Goal: Task Accomplishment & Management: Complete application form

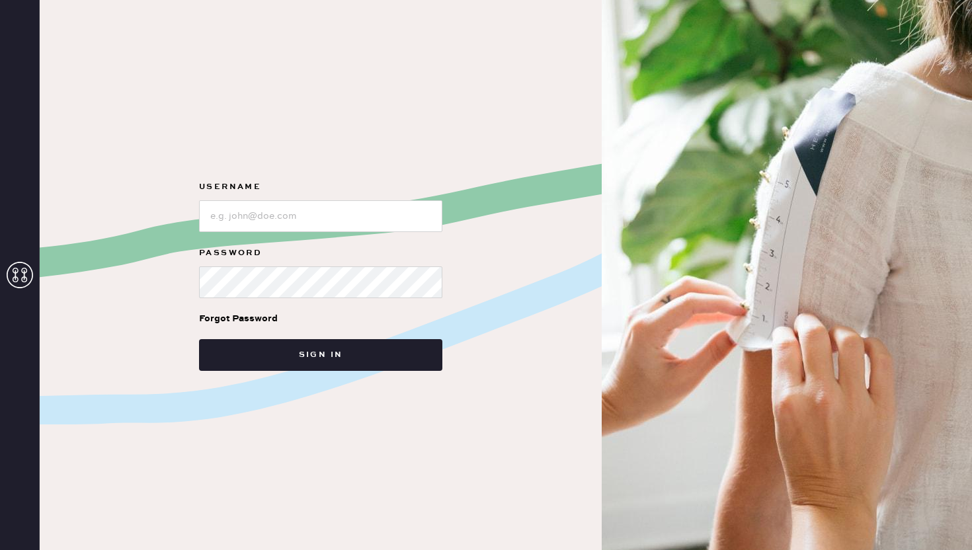
click at [273, 232] on form "Username Password Forgot Password Sign in" at bounding box center [320, 275] width 265 height 192
click at [268, 218] on input "loginName" at bounding box center [320, 216] width 243 height 32
type input "reformationsoho"
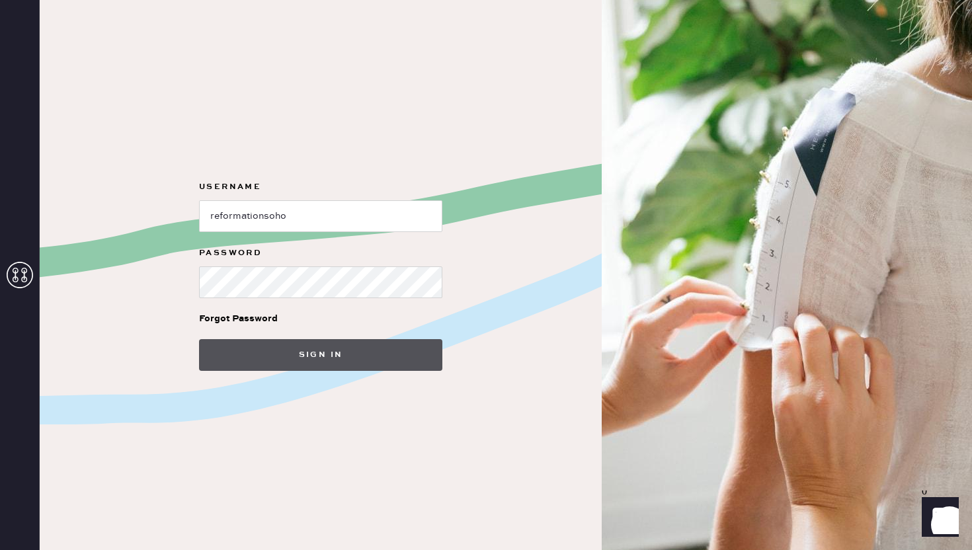
click at [286, 352] on button "Sign in" at bounding box center [320, 355] width 243 height 32
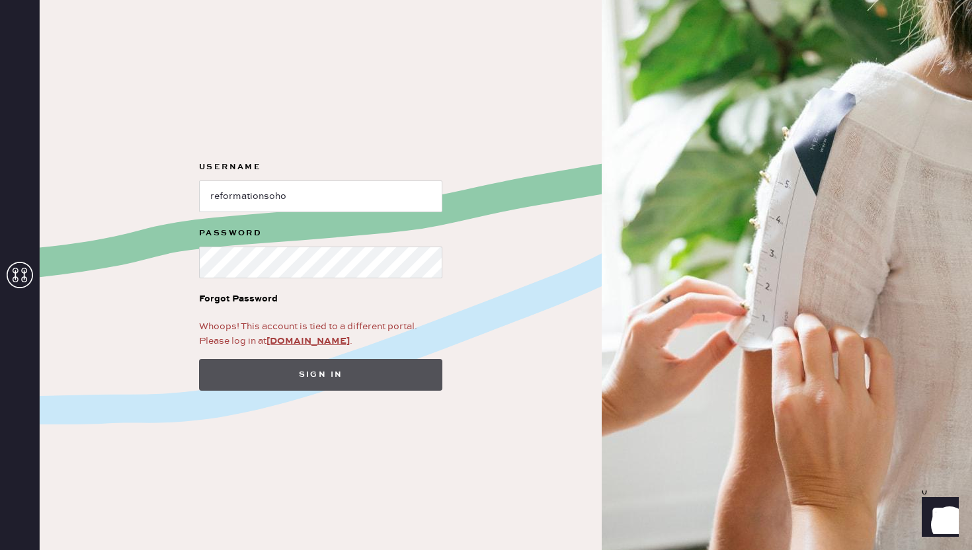
click at [259, 376] on button "Sign in" at bounding box center [320, 375] width 243 height 32
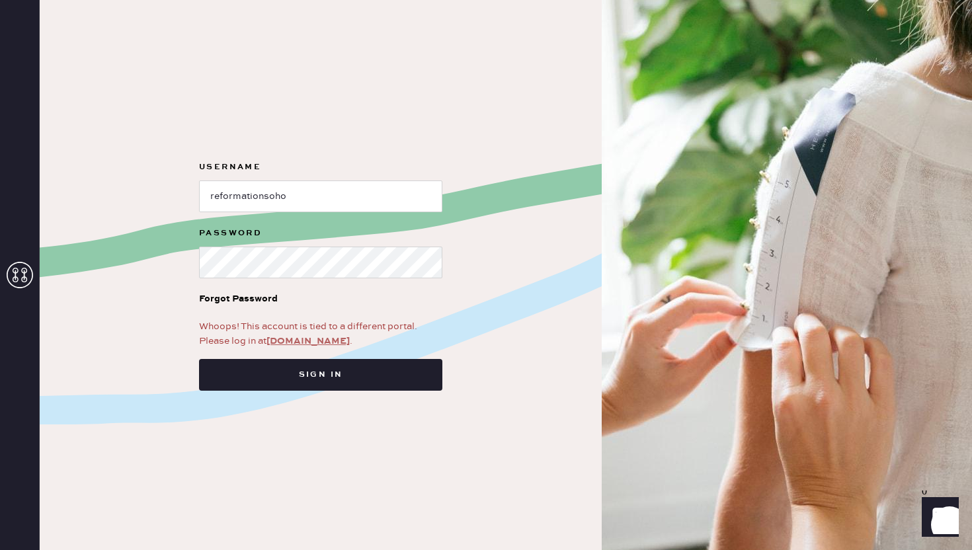
click at [312, 339] on link "app.hemster.co" at bounding box center [307, 341] width 83 height 12
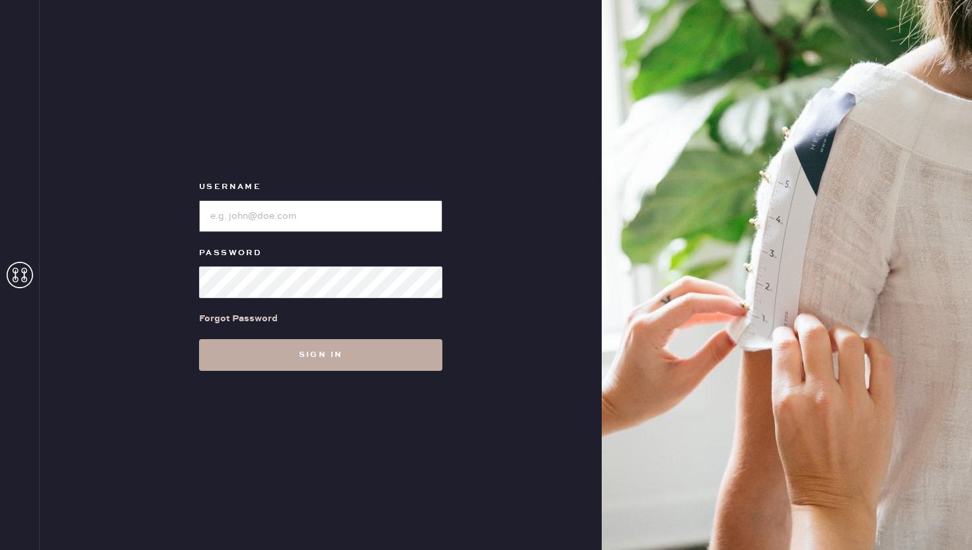
type input "reformationsoho"
click at [305, 352] on button "Sign in" at bounding box center [320, 355] width 243 height 32
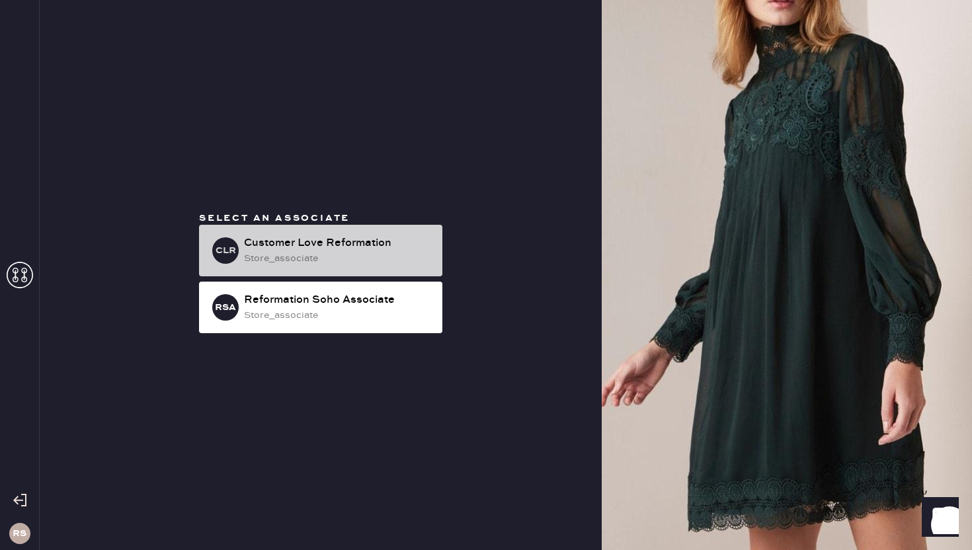
click at [356, 248] on div "Customer Love Reformation" at bounding box center [338, 243] width 188 height 16
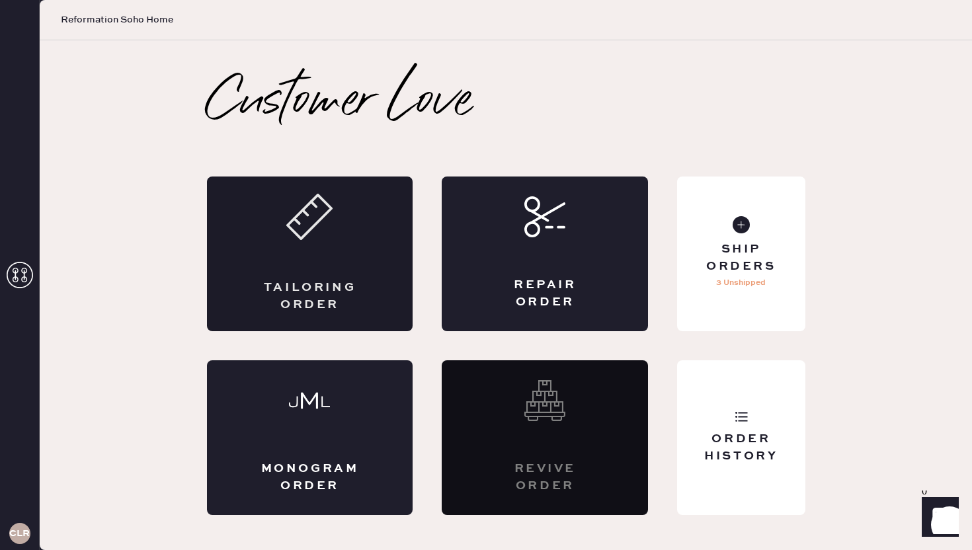
click at [347, 221] on div "Tailoring Order" at bounding box center [310, 254] width 206 height 155
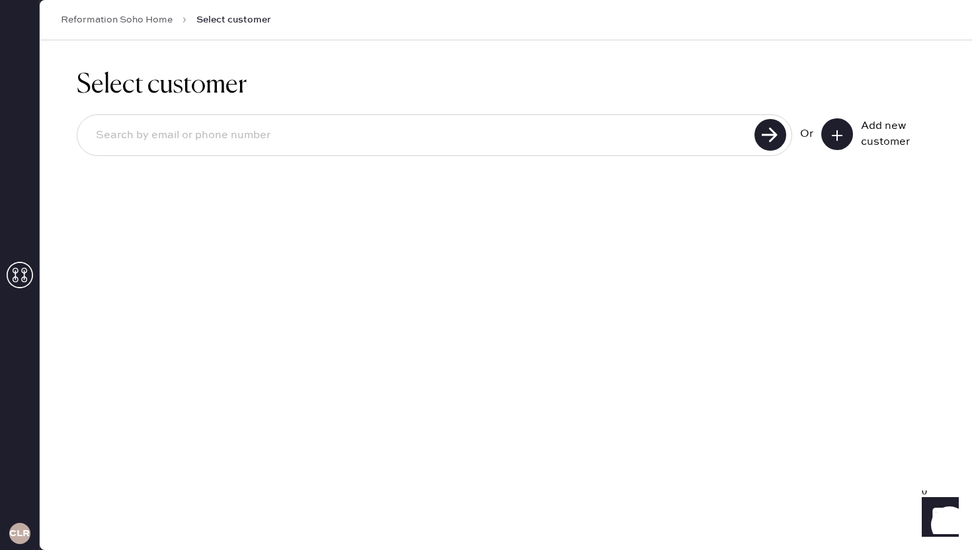
click at [317, 145] on input at bounding box center [417, 135] width 665 height 30
click at [844, 140] on button at bounding box center [837, 134] width 32 height 32
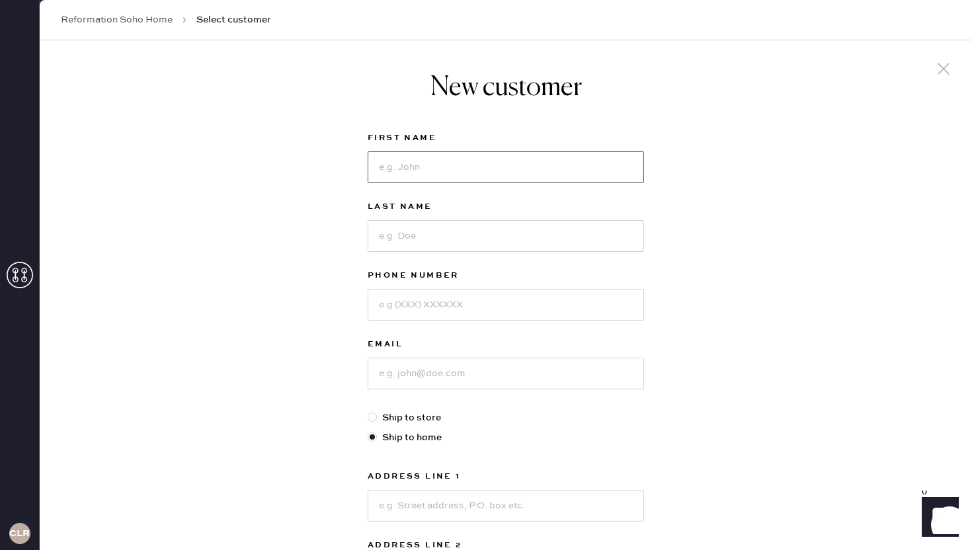
click at [477, 161] on input at bounding box center [506, 167] width 276 height 32
type input "[PERSON_NAME]"
type input "7865120283"
click at [470, 381] on input at bounding box center [506, 374] width 276 height 32
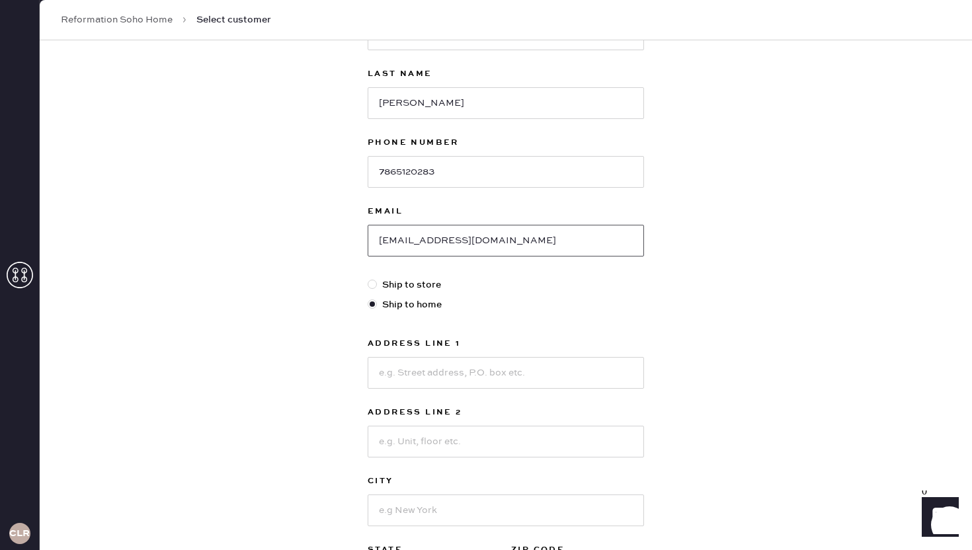
scroll to position [152, 0]
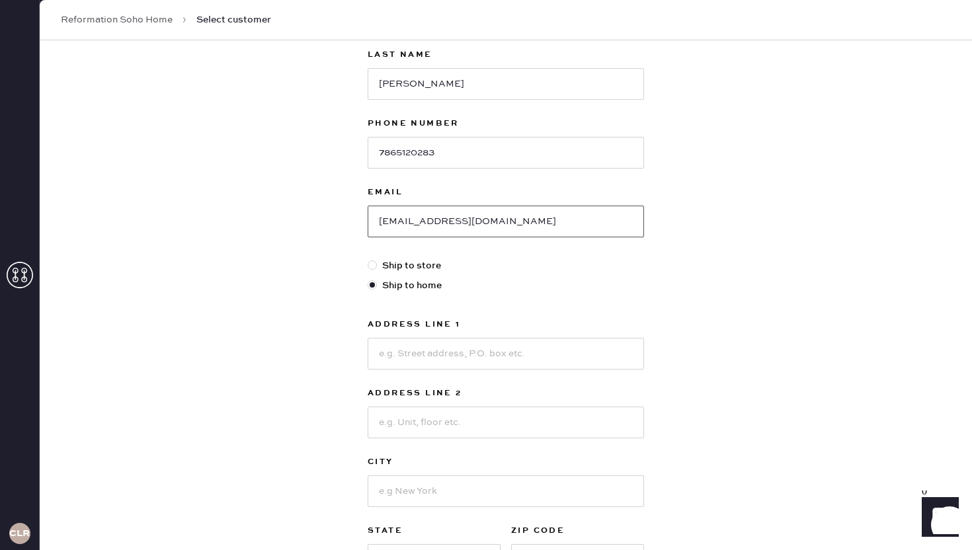
type input "[EMAIL_ADDRESS][DOMAIN_NAME]"
click at [421, 354] on input at bounding box center [506, 354] width 276 height 32
type input "[STREET_ADDRESS]"
type input "A"
drag, startPoint x: 401, startPoint y: 425, endPoint x: 329, endPoint y: 415, distance: 72.1
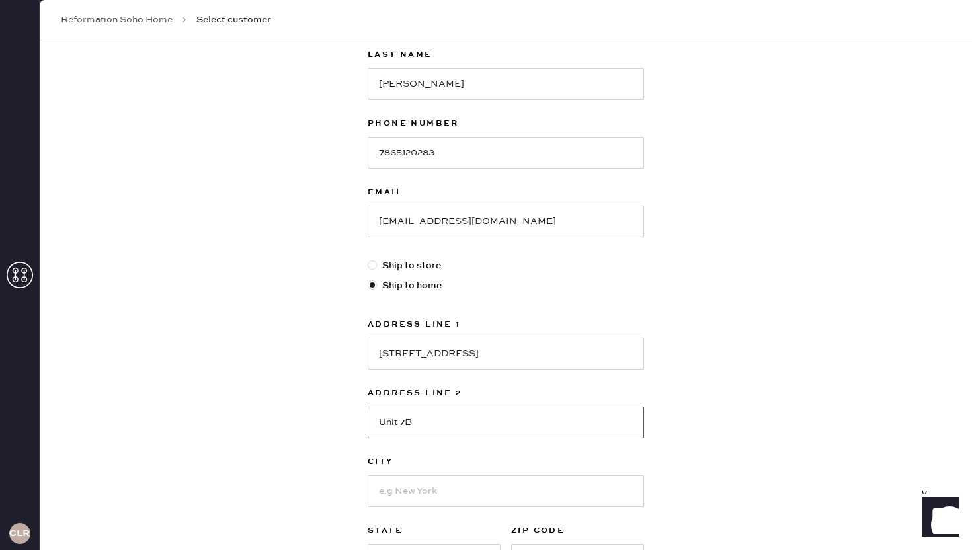
click at [329, 415] on div "New customer First Name [PERSON_NAME] Last Name [PERSON_NAME] Phone Number [PHO…" at bounding box center [506, 298] width 932 height 820
type input "7B"
click at [415, 475] on input at bounding box center [506, 491] width 276 height 32
drag, startPoint x: 415, startPoint y: 475, endPoint x: 417, endPoint y: 465, distance: 10.8
click at [415, 468] on div "City" at bounding box center [506, 480] width 276 height 53
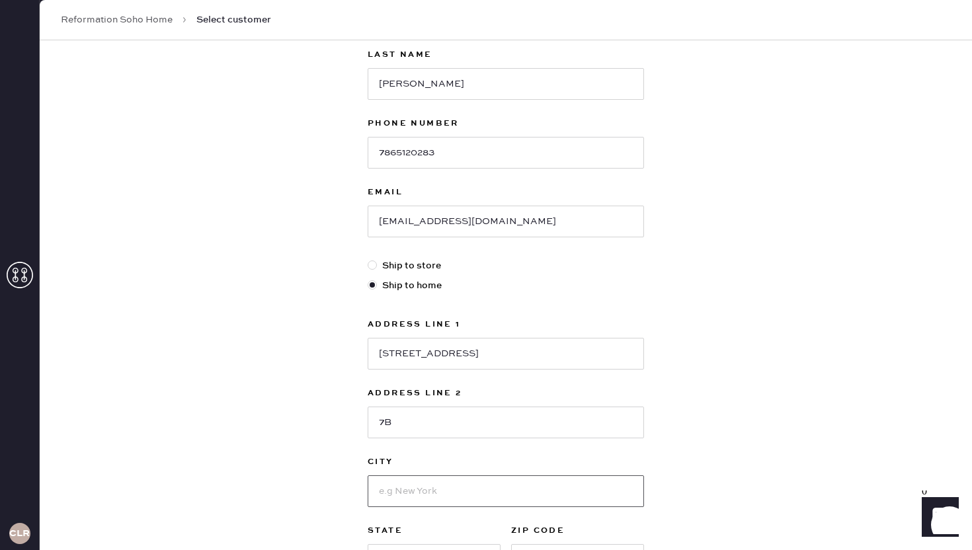
type input "[US_STATE]"
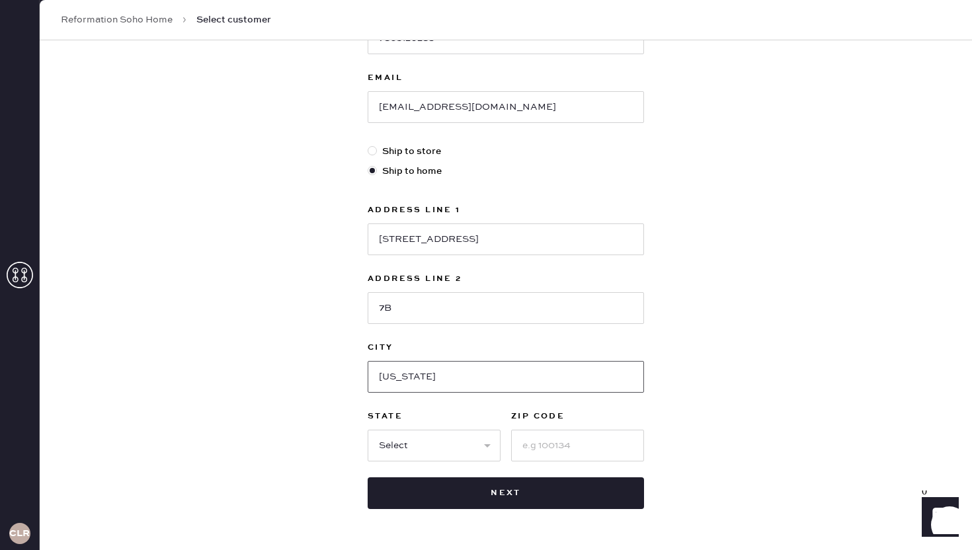
scroll to position [310, 0]
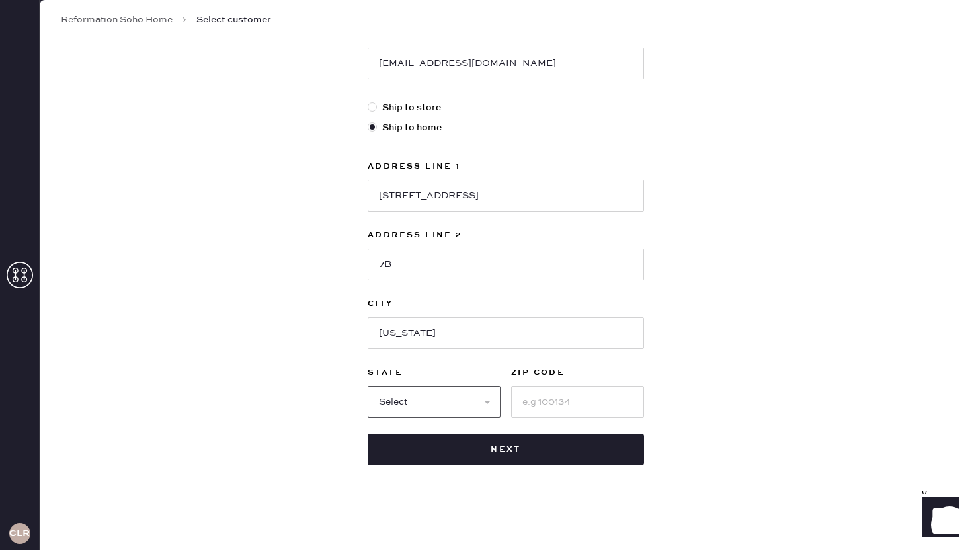
click at [427, 390] on select "Select AK AL AR AZ CA CO CT [GEOGRAPHIC_DATA] DE FL [GEOGRAPHIC_DATA] HI [GEOGR…" at bounding box center [434, 402] width 133 height 32
select select "NY"
click at [368, 386] on select "Select AK AL AR AZ CA CO CT [GEOGRAPHIC_DATA] DE FL [GEOGRAPHIC_DATA] HI [GEOGR…" at bounding box center [434, 402] width 133 height 32
click at [570, 406] on input at bounding box center [577, 402] width 133 height 32
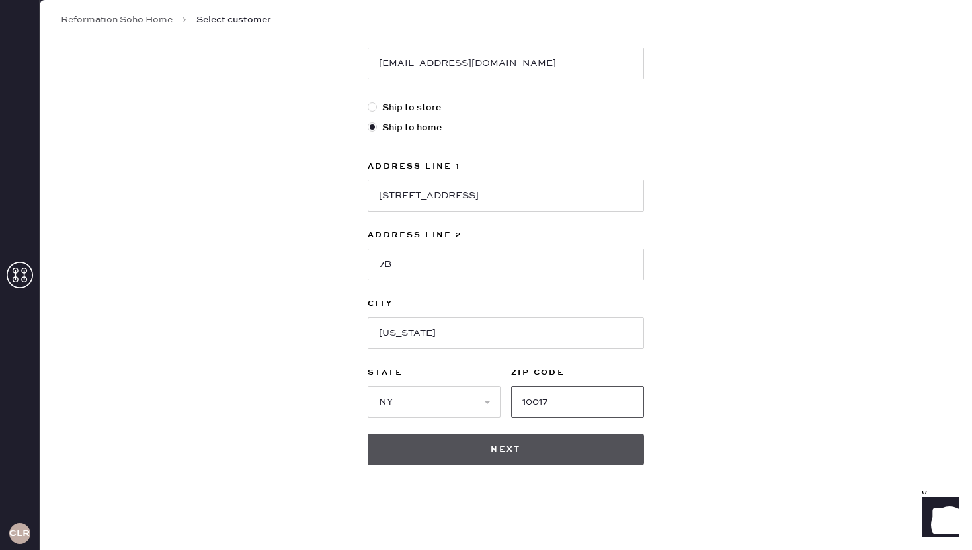
type input "10017"
click at [547, 463] on button "Next" at bounding box center [506, 450] width 276 height 32
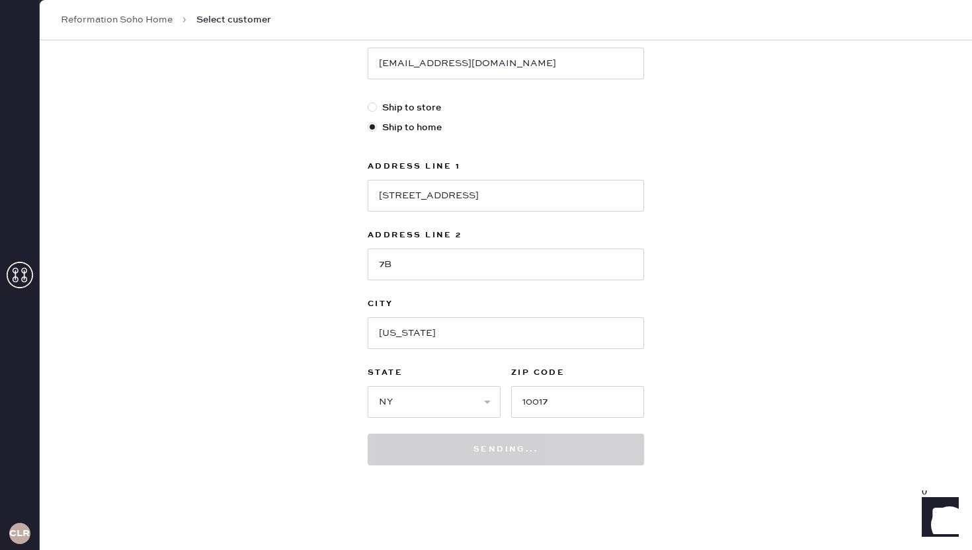
scroll to position [330, 0]
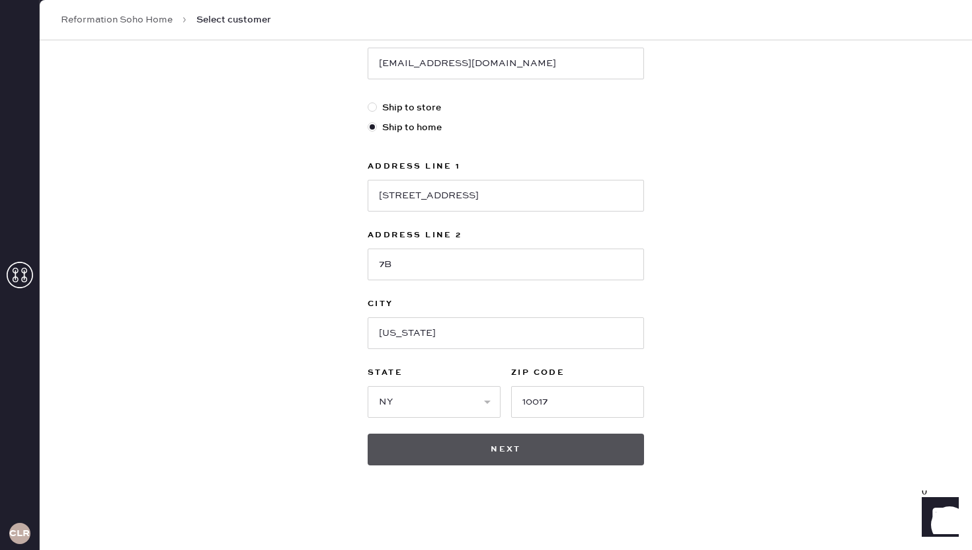
click at [504, 450] on button "Next" at bounding box center [506, 450] width 276 height 32
click at [512, 448] on button "Next" at bounding box center [506, 450] width 276 height 32
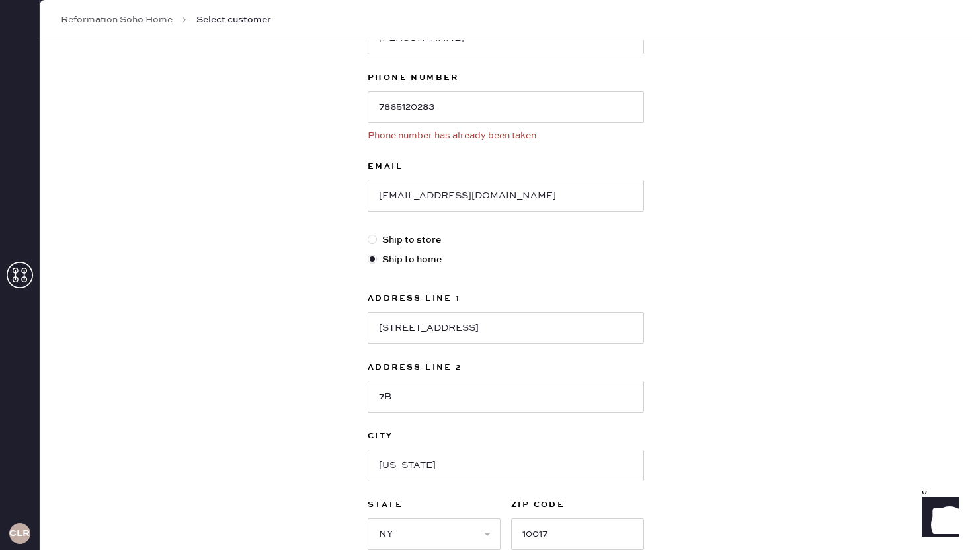
scroll to position [0, 0]
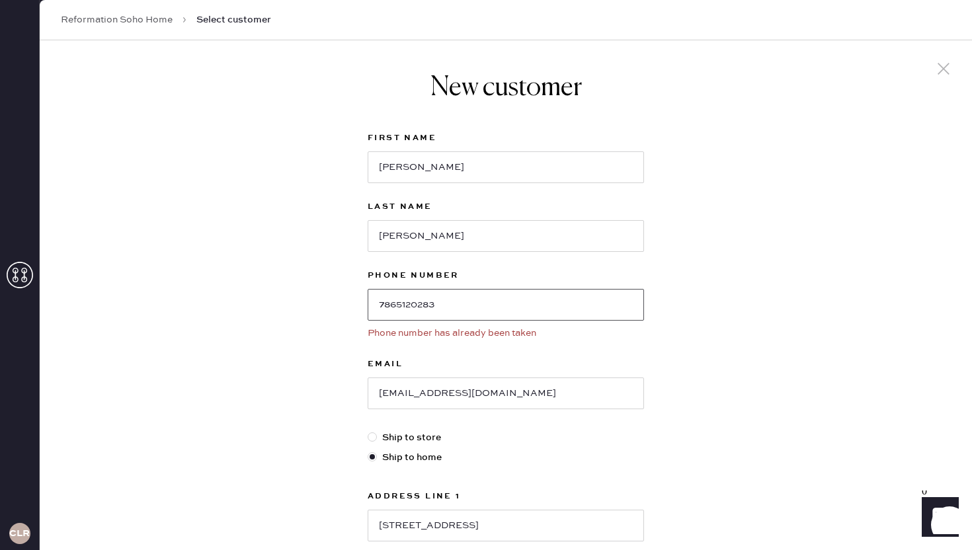
click at [479, 308] on input "7865120283" at bounding box center [506, 305] width 276 height 32
click at [208, 23] on span "Select customer" at bounding box center [233, 19] width 75 height 13
click at [134, 9] on div "Reformation Soho Home Select customer" at bounding box center [506, 20] width 932 height 40
click at [950, 61] on icon at bounding box center [944, 69] width 20 height 20
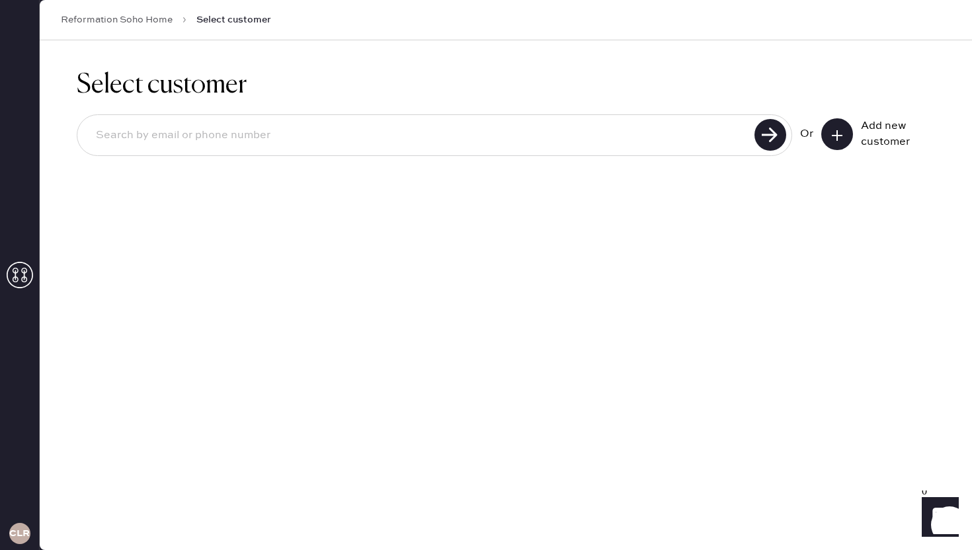
click at [375, 136] on input at bounding box center [417, 135] width 665 height 30
paste input "7865120283"
type input "7865120283"
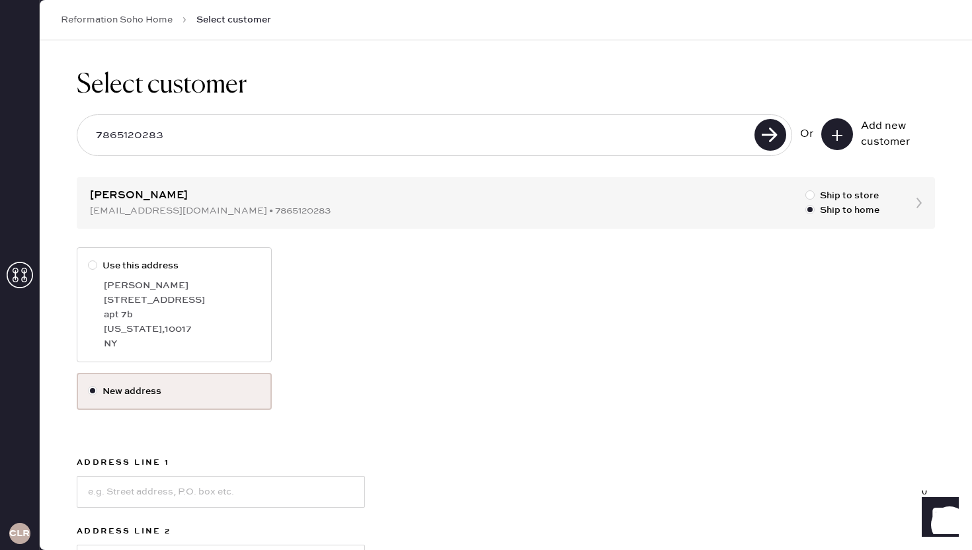
click at [169, 302] on div "[STREET_ADDRESS]" at bounding box center [182, 300] width 157 height 15
click at [89, 259] on input "Use this address" at bounding box center [88, 259] width 1 height 1
radio input "true"
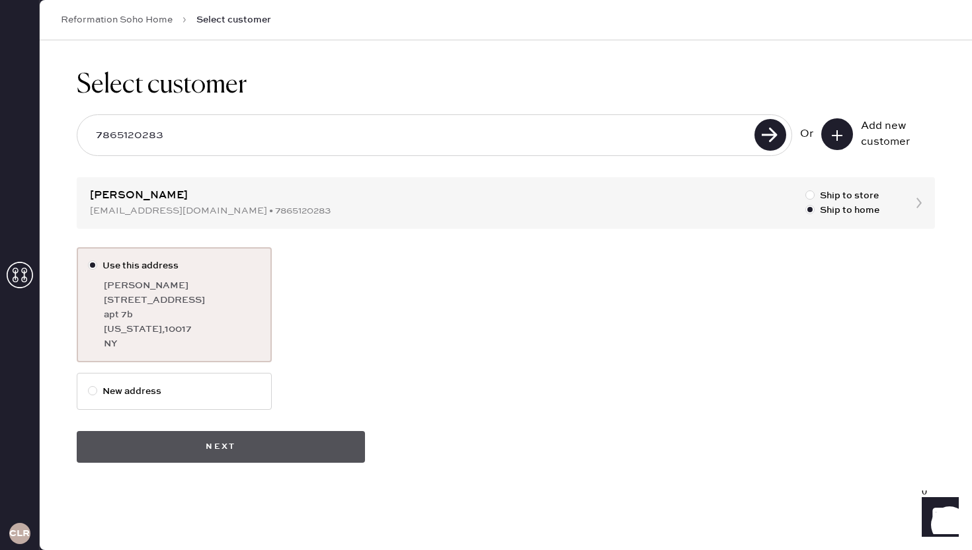
click at [207, 441] on button "Next" at bounding box center [221, 447] width 288 height 32
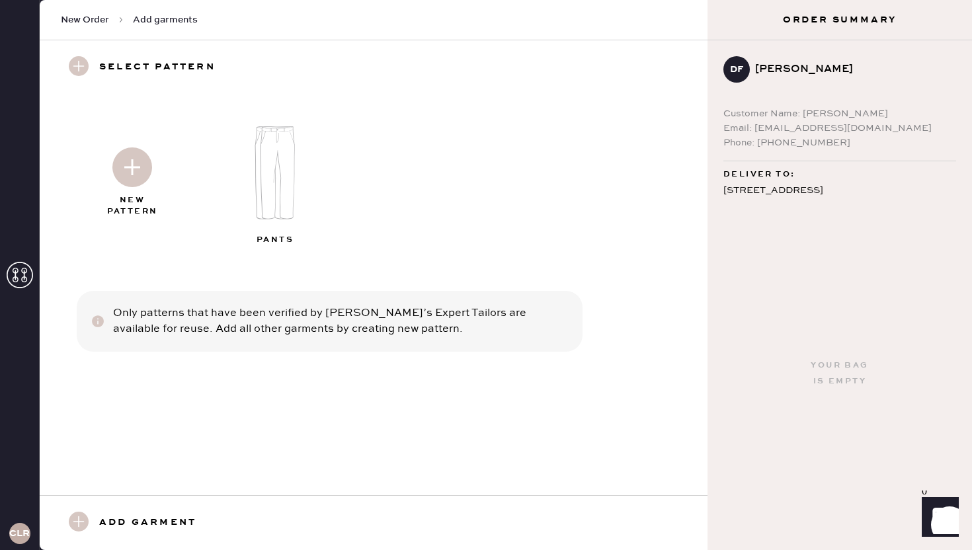
click at [22, 270] on icon at bounding box center [20, 275] width 26 height 26
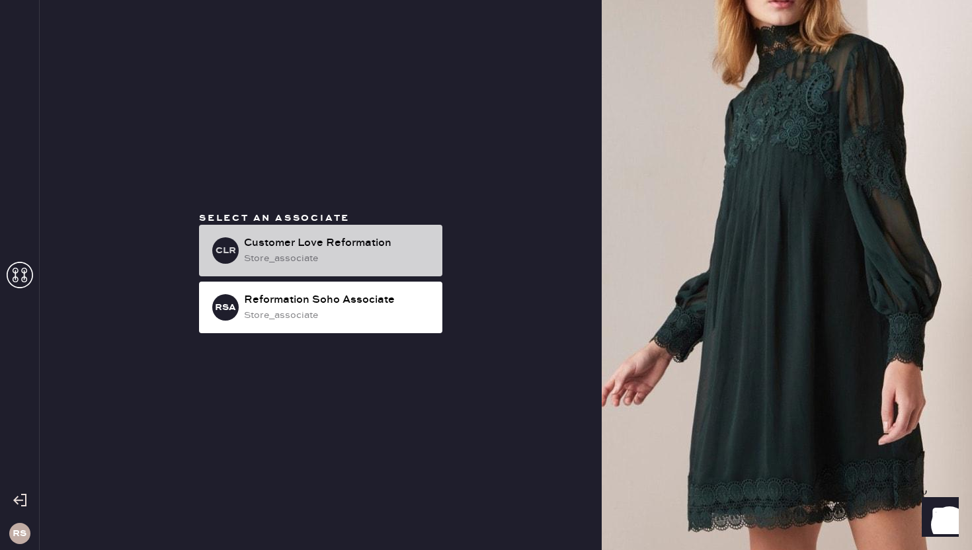
click at [363, 245] on div "Customer Love Reformation" at bounding box center [338, 243] width 188 height 16
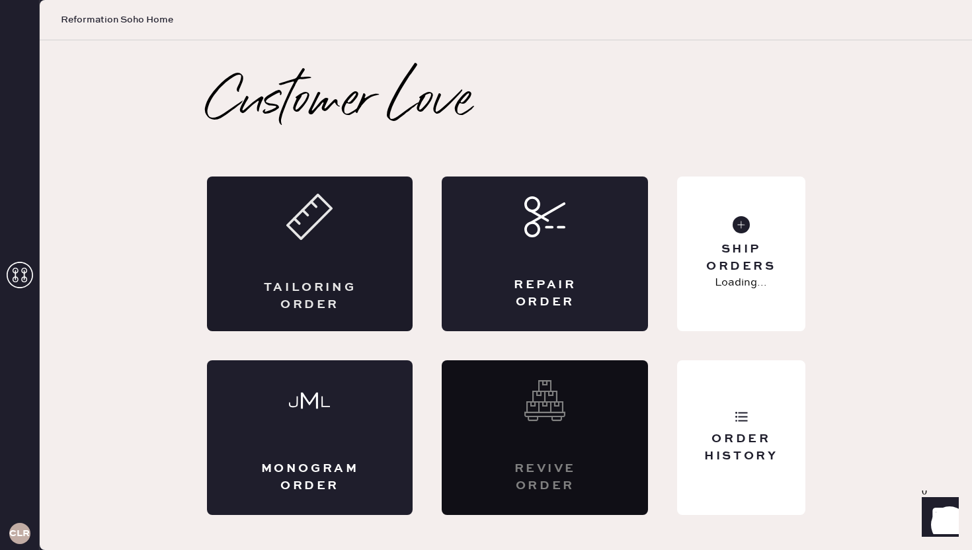
click at [371, 262] on div "Tailoring Order" at bounding box center [310, 254] width 206 height 155
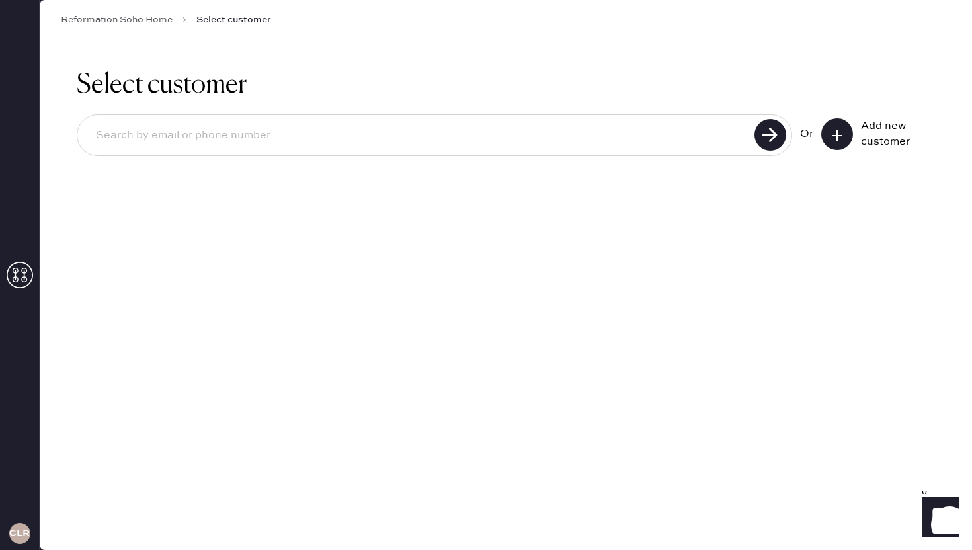
click at [253, 136] on input at bounding box center [417, 135] width 665 height 30
paste input "7865120283"
type input "7865120283"
click at [774, 140] on use at bounding box center [771, 135] width 32 height 32
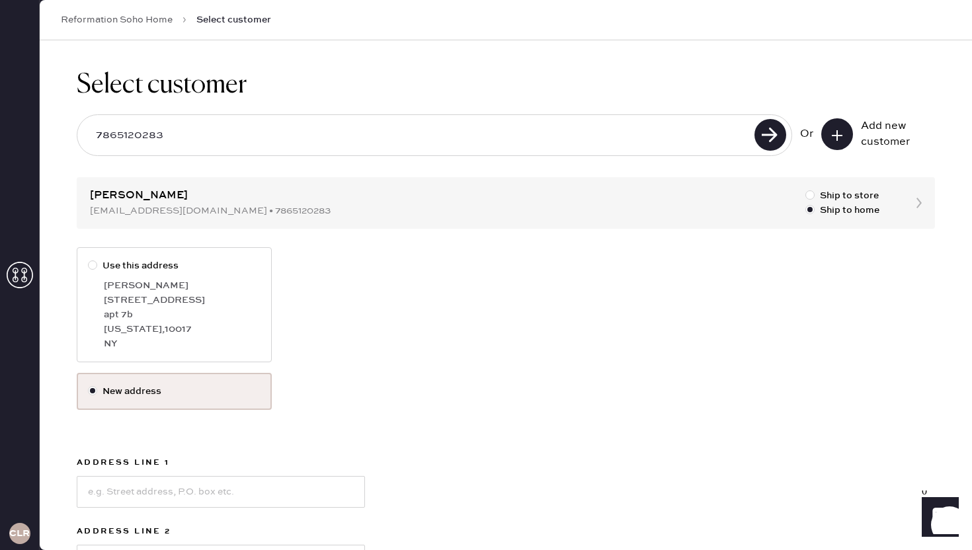
click at [118, 279] on div "[PERSON_NAME]" at bounding box center [182, 285] width 157 height 15
click at [89, 259] on input "Use this address" at bounding box center [88, 259] width 1 height 1
radio input "true"
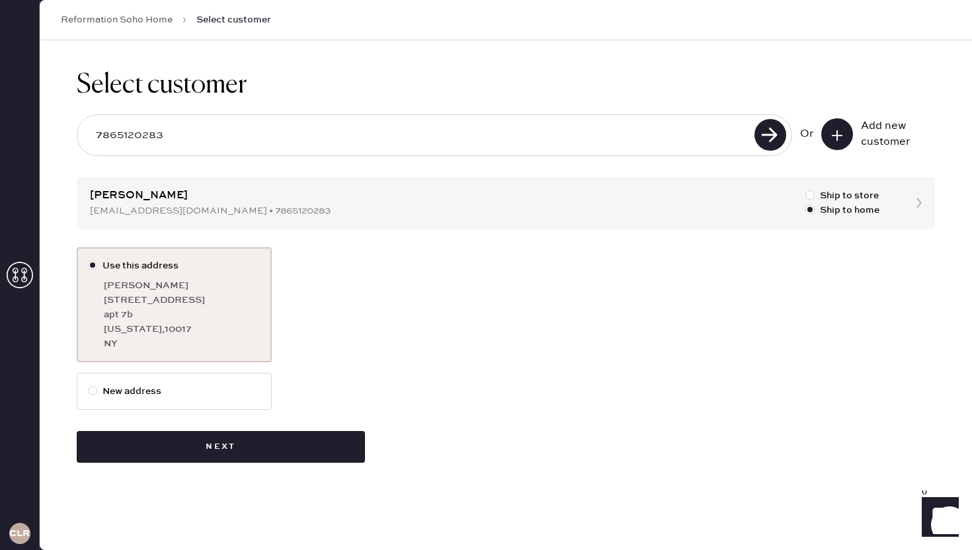
click at [227, 470] on div "Select customer 7865120283 Or Add new customer [PERSON_NAME] [EMAIL_ADDRESS][DO…" at bounding box center [506, 266] width 932 height 452
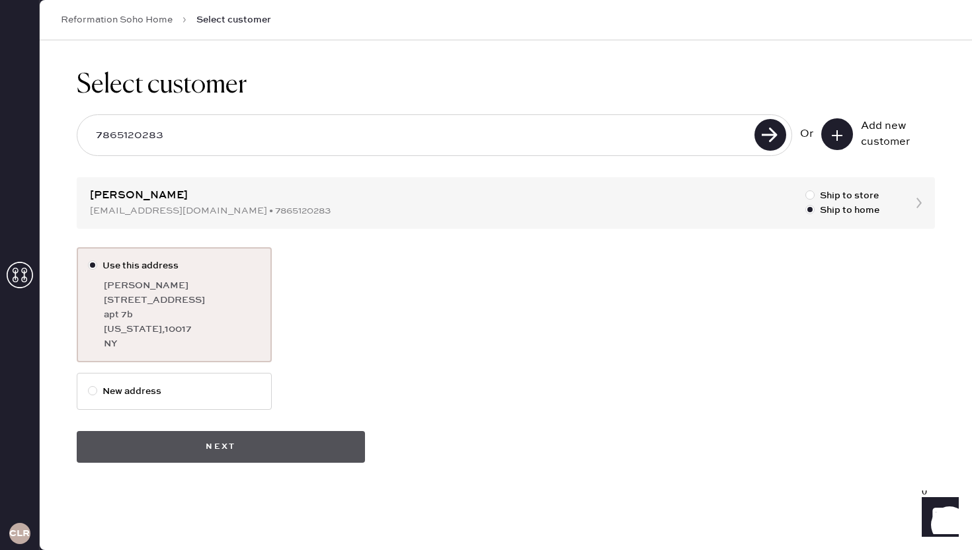
click at [218, 431] on button "Next" at bounding box center [221, 447] width 288 height 32
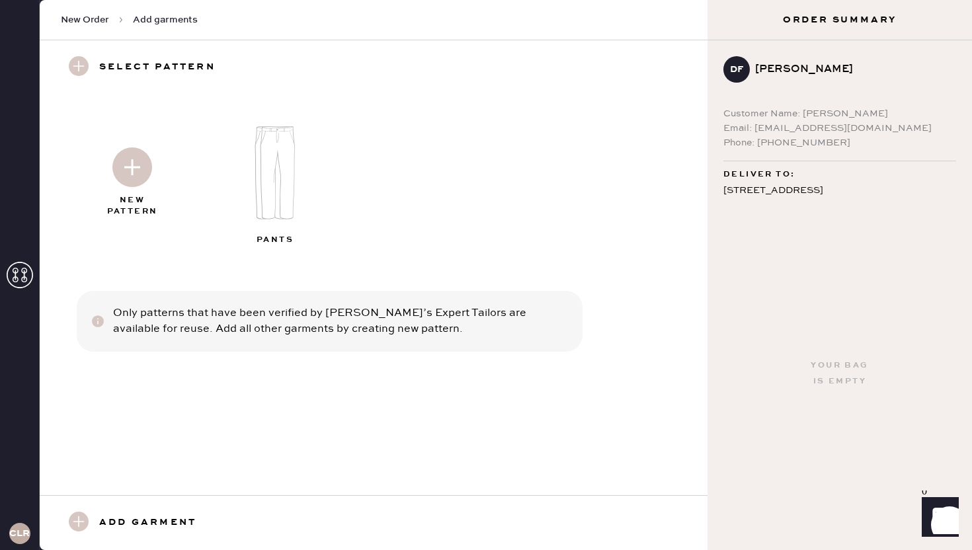
click at [282, 203] on img at bounding box center [277, 173] width 143 height 114
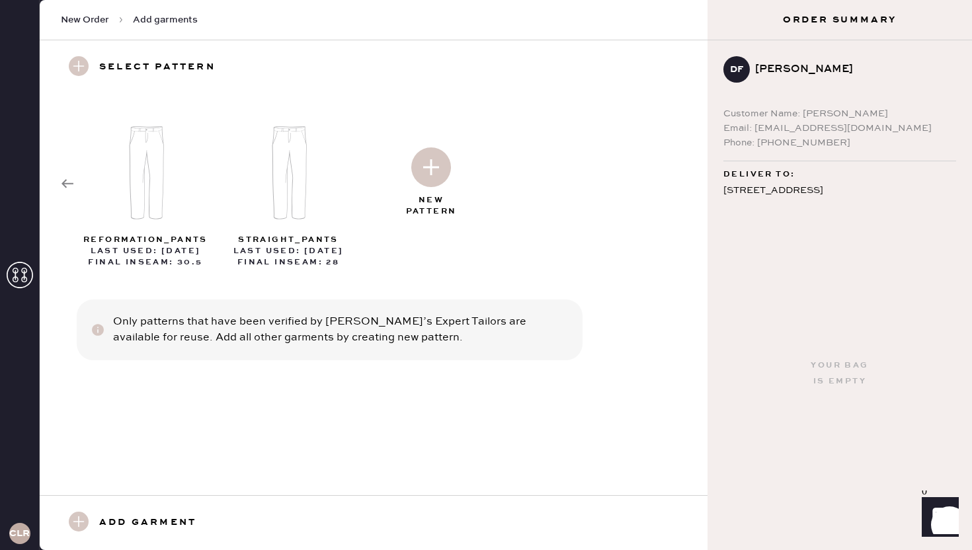
click at [148, 517] on h3 "Add garment" at bounding box center [147, 523] width 97 height 22
click at [73, 517] on use at bounding box center [79, 522] width 20 height 20
click at [805, 123] on div "Email: [EMAIL_ADDRESS][DOMAIN_NAME]" at bounding box center [839, 128] width 233 height 15
click at [72, 189] on icon at bounding box center [67, 183] width 13 height 13
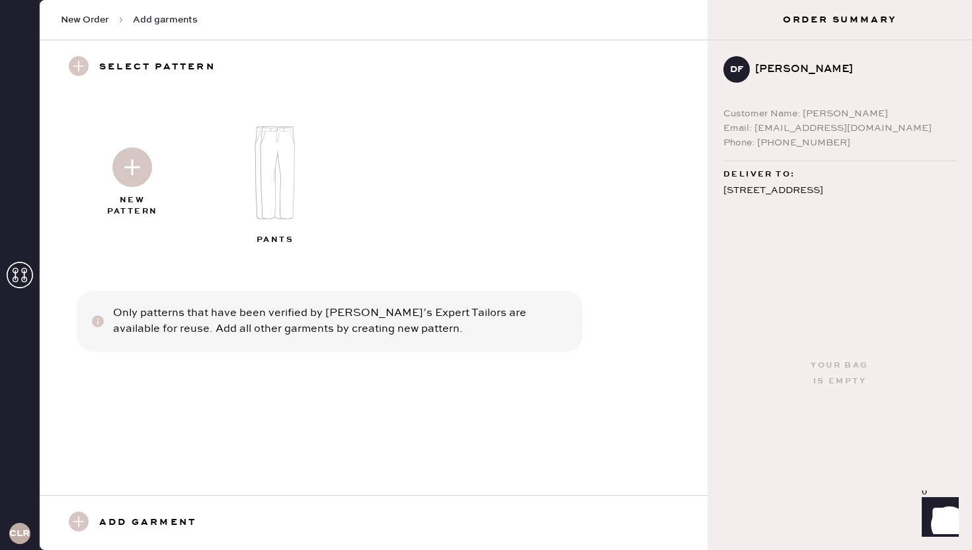
click at [72, 189] on div at bounding box center [132, 165] width 143 height 66
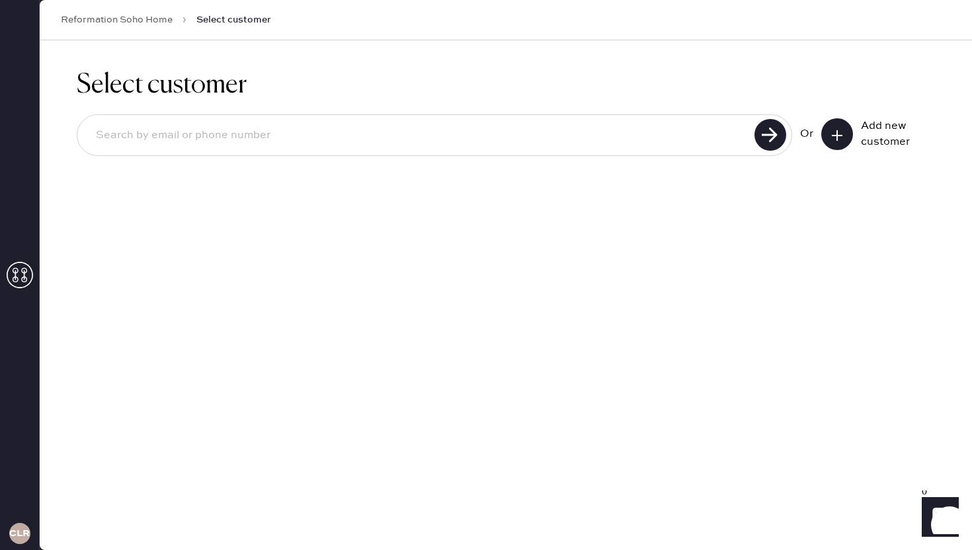
click at [480, 137] on input at bounding box center [417, 135] width 665 height 30
paste input "7865120283"
type input "7865120283"
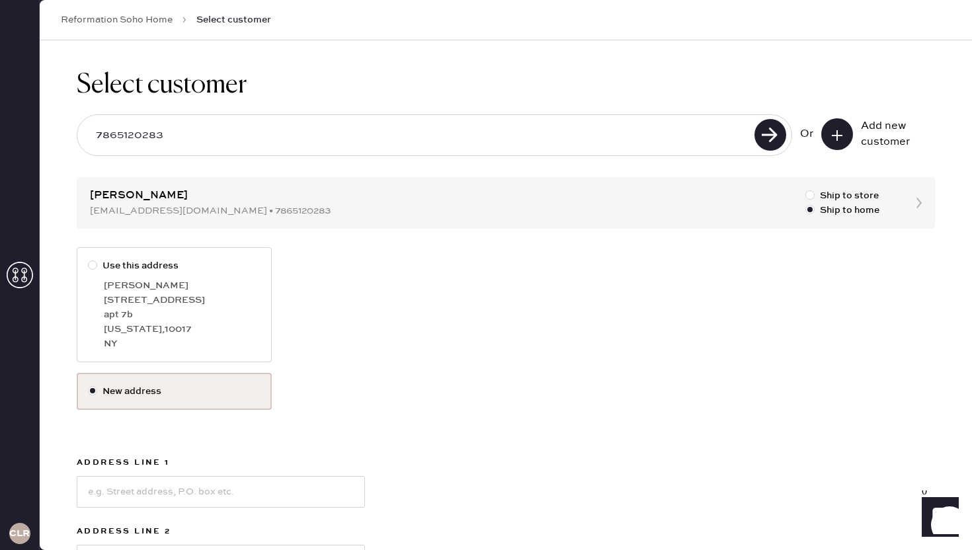
click at [926, 202] on div "Select customer 7865120283 Or Add new customer [PERSON_NAME] [EMAIL_ADDRESS][DO…" at bounding box center [506, 415] width 932 height 751
click at [922, 202] on div "Select customer 7865120283 Or Add new customer [PERSON_NAME] [EMAIL_ADDRESS][DO…" at bounding box center [506, 415] width 932 height 751
click at [916, 202] on div "Select customer 7865120283 Or Add new customer [PERSON_NAME] [EMAIL_ADDRESS][DO…" at bounding box center [506, 415] width 932 height 751
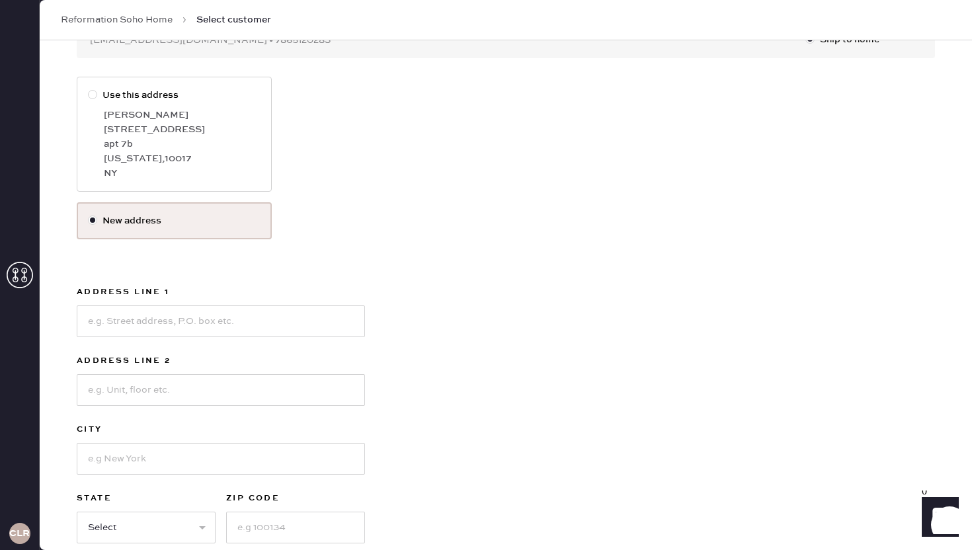
scroll to position [175, 0]
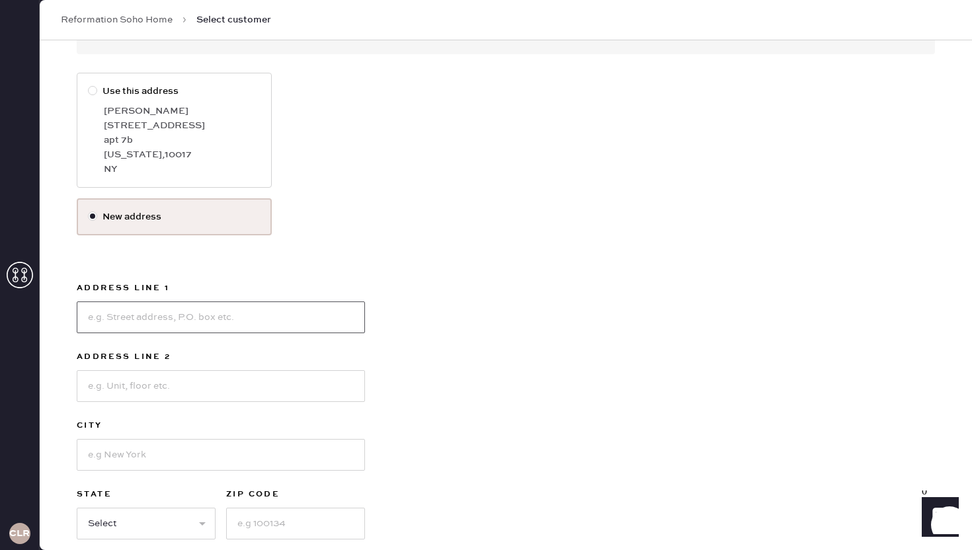
click at [163, 329] on input at bounding box center [221, 318] width 288 height 32
click at [130, 167] on div "NY" at bounding box center [182, 169] width 157 height 15
click at [89, 85] on input "Use this address" at bounding box center [88, 84] width 1 height 1
radio input "true"
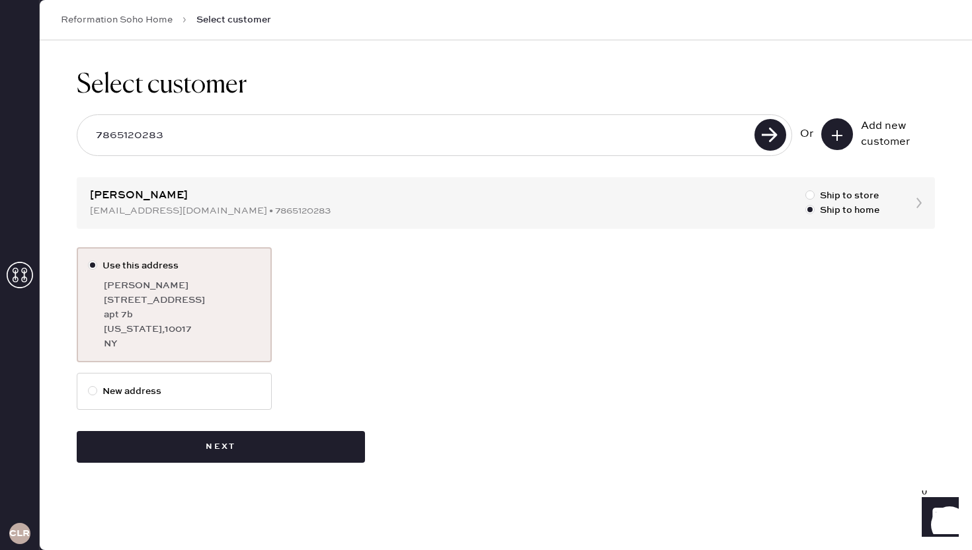
scroll to position [0, 0]
click at [172, 470] on div "Select customer 7865120283 Or Add new customer [PERSON_NAME] [EMAIL_ADDRESS][DO…" at bounding box center [506, 266] width 932 height 452
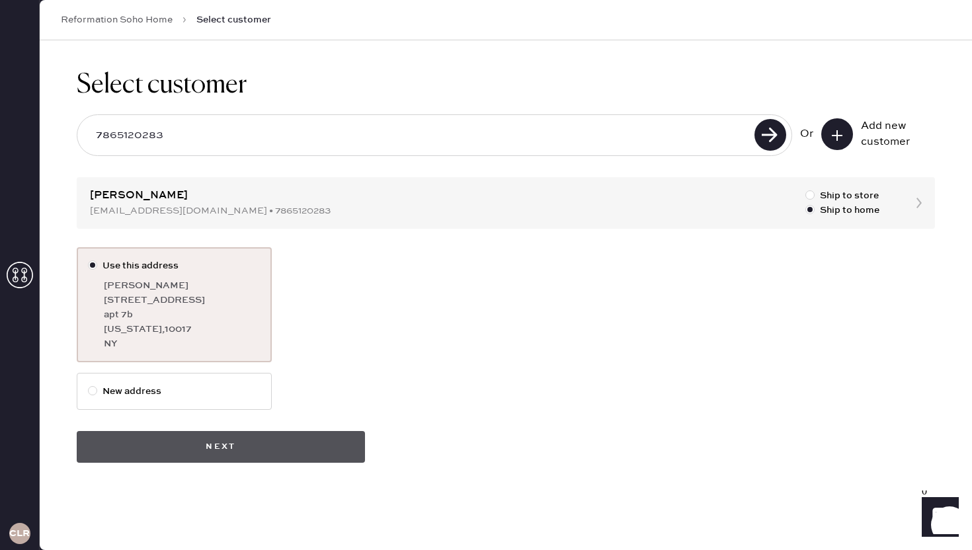
click at [165, 458] on button "Next" at bounding box center [221, 447] width 288 height 32
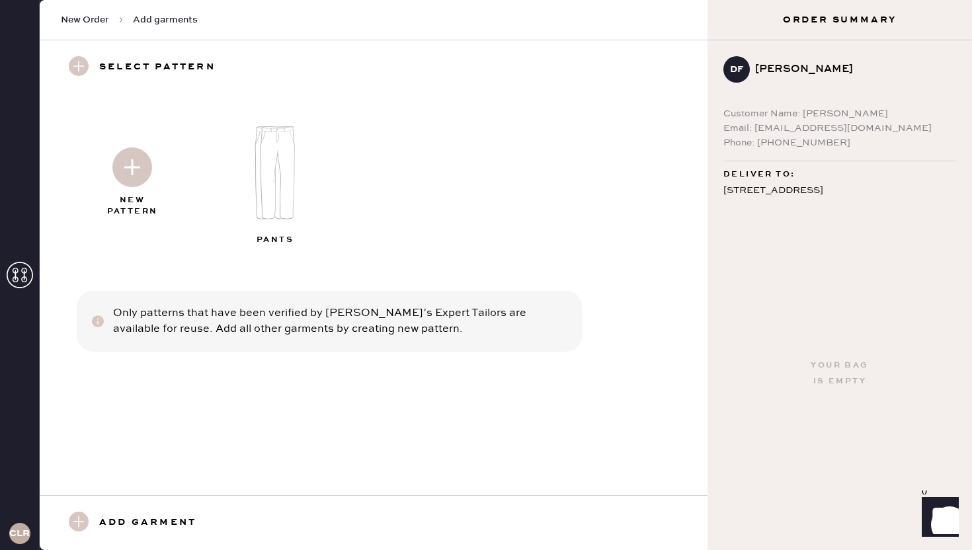
click at [140, 514] on h3 "Add garment" at bounding box center [147, 523] width 97 height 22
click at [178, 511] on div "Add garment" at bounding box center [374, 522] width 668 height 55
click at [151, 520] on h3 "Add garment" at bounding box center [147, 523] width 97 height 22
click at [94, 516] on div "Add garment" at bounding box center [140, 523] width 159 height 22
click at [79, 524] on use at bounding box center [79, 522] width 20 height 20
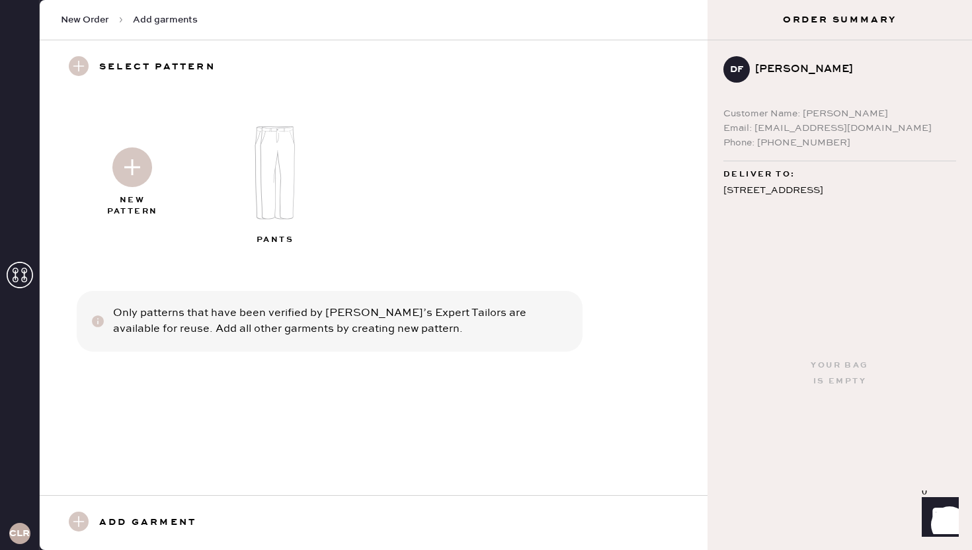
click at [127, 179] on img at bounding box center [132, 167] width 40 height 40
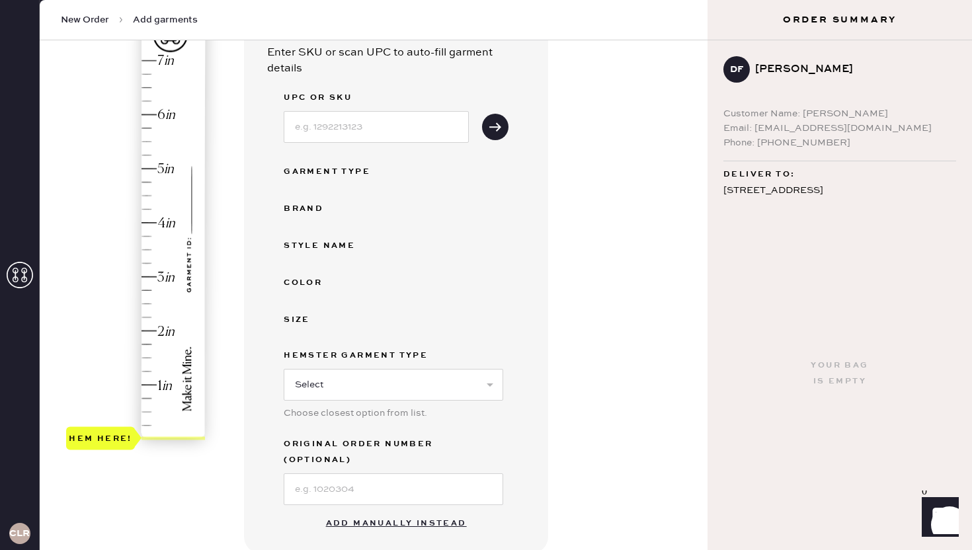
scroll to position [136, 0]
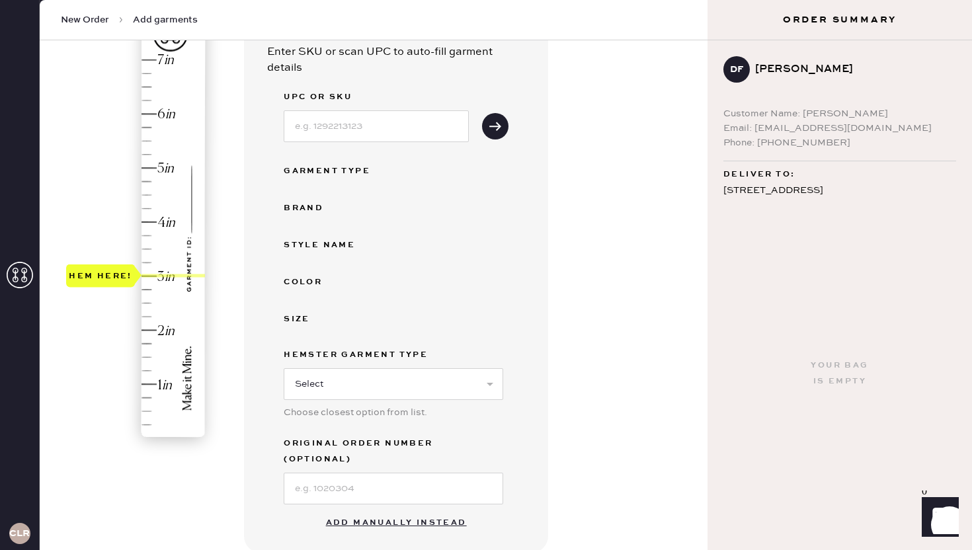
drag, startPoint x: 120, startPoint y: 438, endPoint x: 136, endPoint y: 282, distance: 156.3
click at [135, 282] on div "Hem here!" at bounding box center [100, 276] width 69 height 23
click at [393, 123] on input at bounding box center [376, 126] width 185 height 32
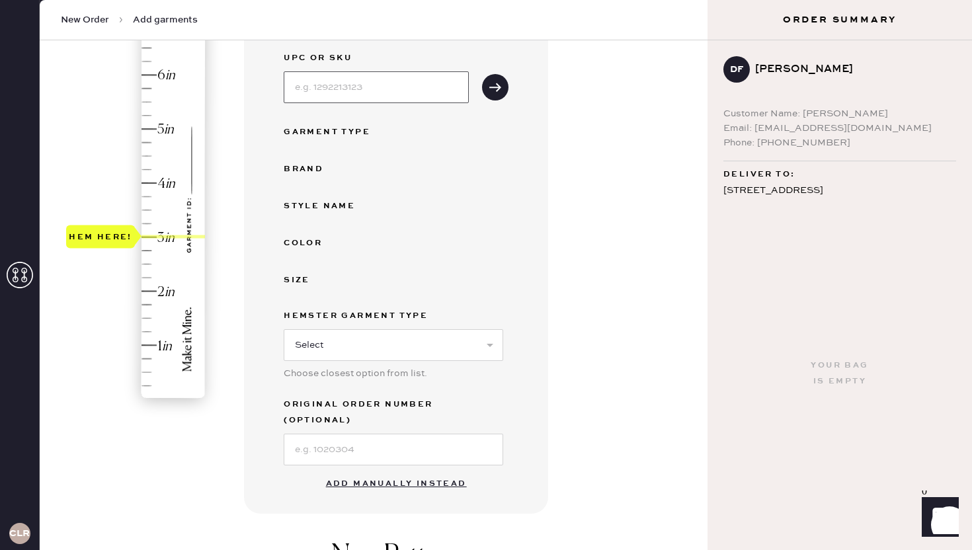
scroll to position [182, 0]
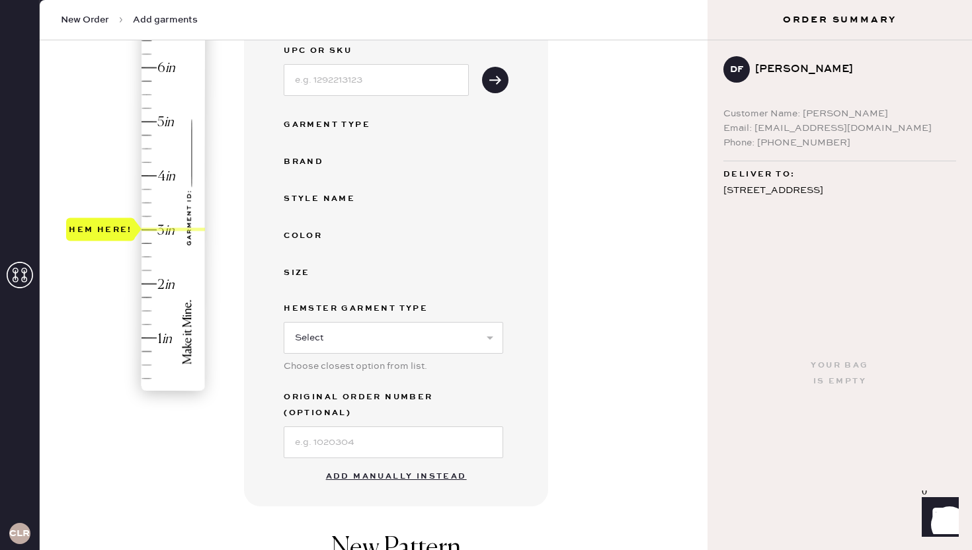
click at [411, 464] on button "Add manually instead" at bounding box center [396, 477] width 157 height 26
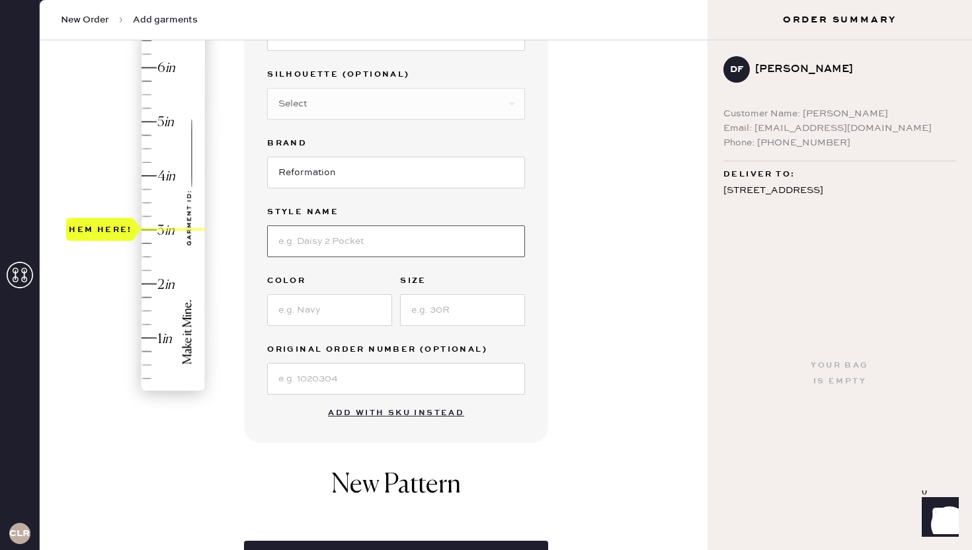
click at [354, 244] on input at bounding box center [396, 241] width 258 height 32
type input "[PERSON_NAME] Rise Slouchy Wide Leg Jeans"
click at [313, 309] on input at bounding box center [329, 310] width 125 height 32
click at [432, 321] on input at bounding box center [462, 310] width 125 height 32
type input "27"
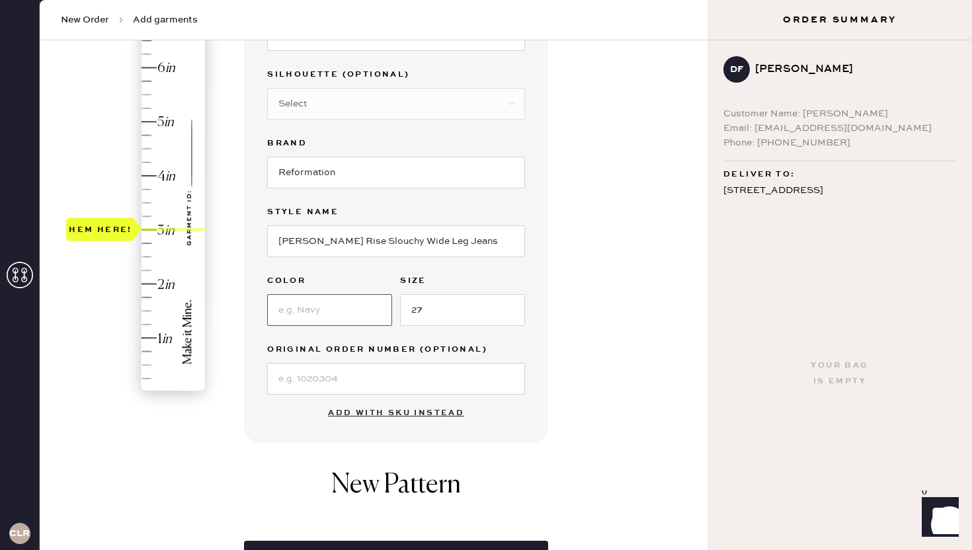
click at [355, 306] on input at bounding box center [329, 310] width 125 height 32
type input "Studded"
click at [330, 372] on input at bounding box center [396, 379] width 258 height 32
click at [239, 399] on div "1 in 2 in 3 in 4 in 5 in 6 in 7 in Show higher numbers Show lower numbers Hem h…" at bounding box center [373, 261] width 647 height 623
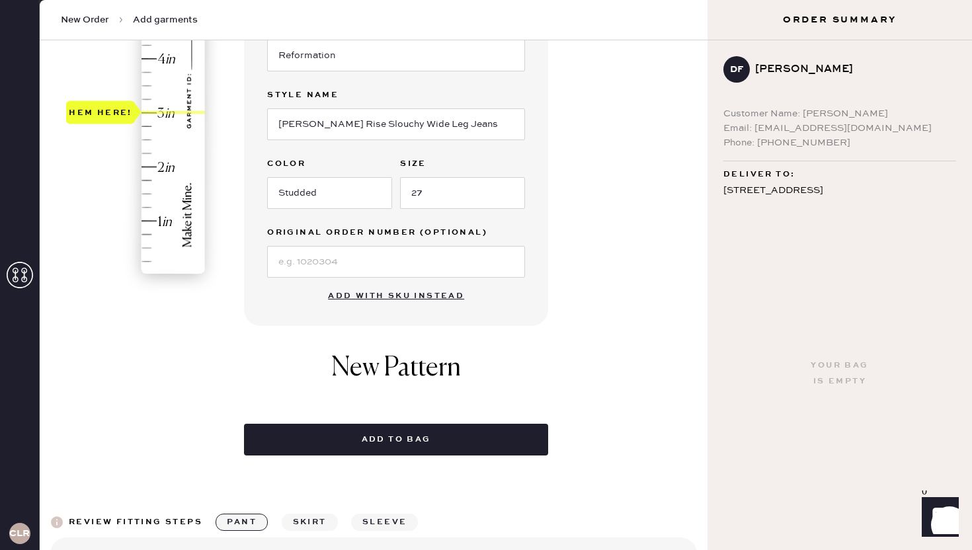
scroll to position [305, 0]
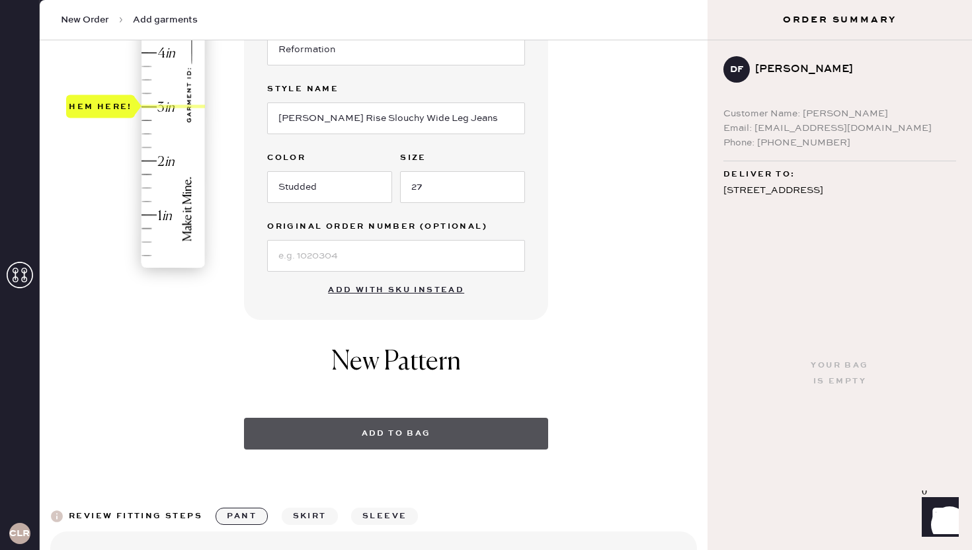
click at [405, 435] on button "Add to bag" at bounding box center [396, 434] width 304 height 32
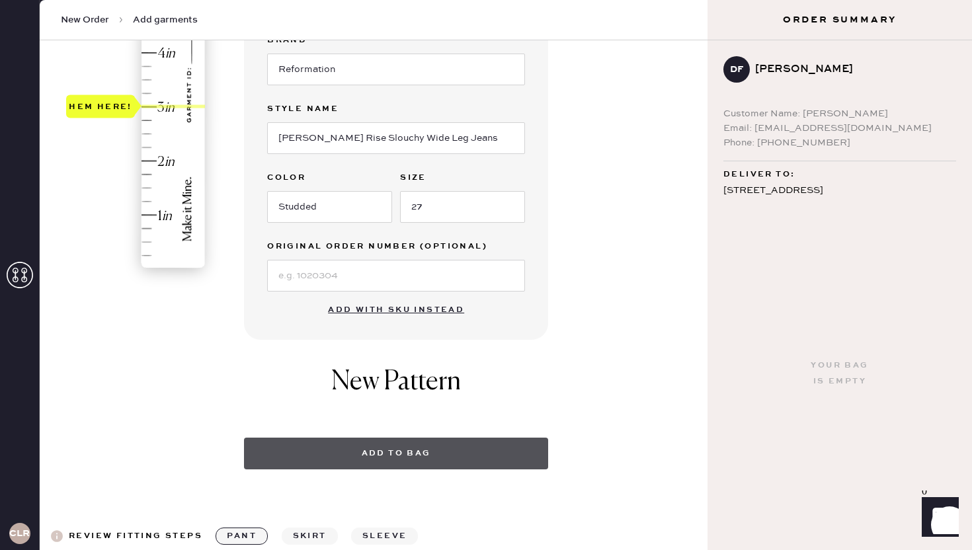
click at [408, 450] on button "Add to bag" at bounding box center [396, 454] width 304 height 32
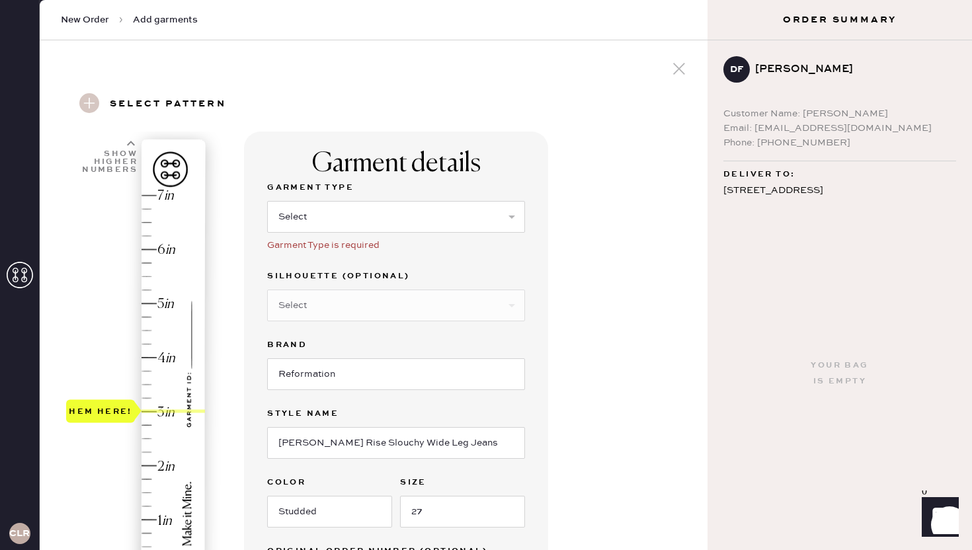
scroll to position [9, 0]
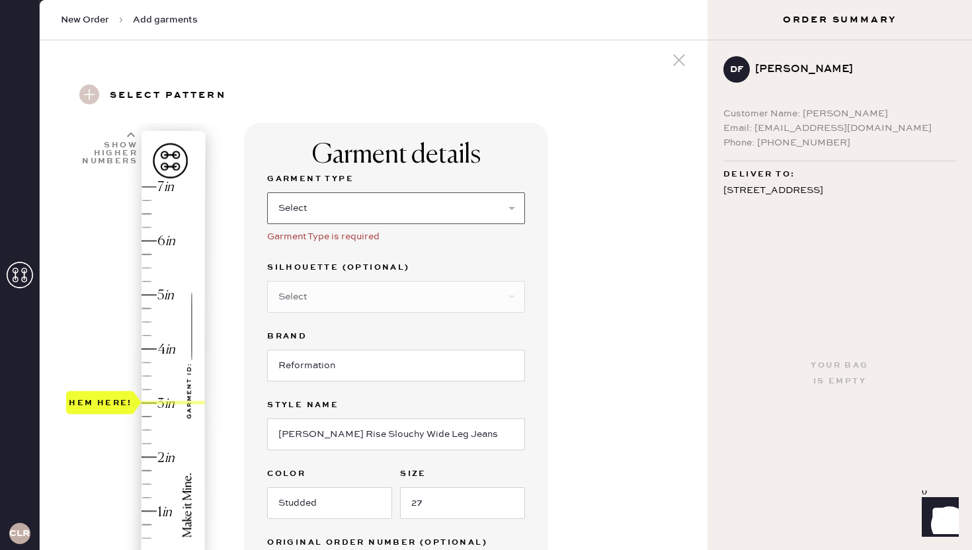
click at [365, 218] on select "Select Basic Skirt Jeans Leggings Pants Shorts Basic Sleeved Dress Basic Sleeve…" at bounding box center [396, 208] width 258 height 32
select select "2"
click at [267, 192] on select "Select Basic Skirt Jeans Leggings Pants Shorts Basic Sleeved Dress Basic Sleeve…" at bounding box center [396, 208] width 258 height 32
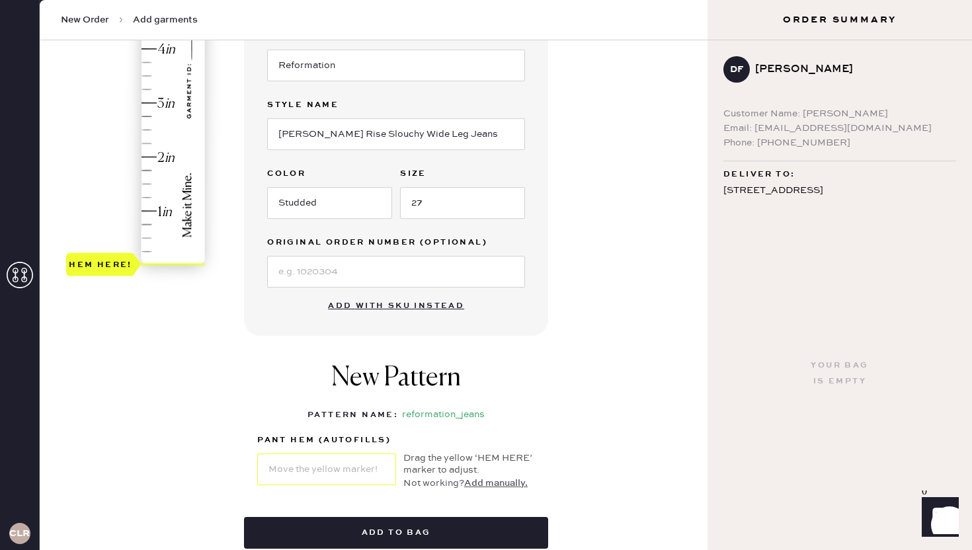
scroll to position [356, 0]
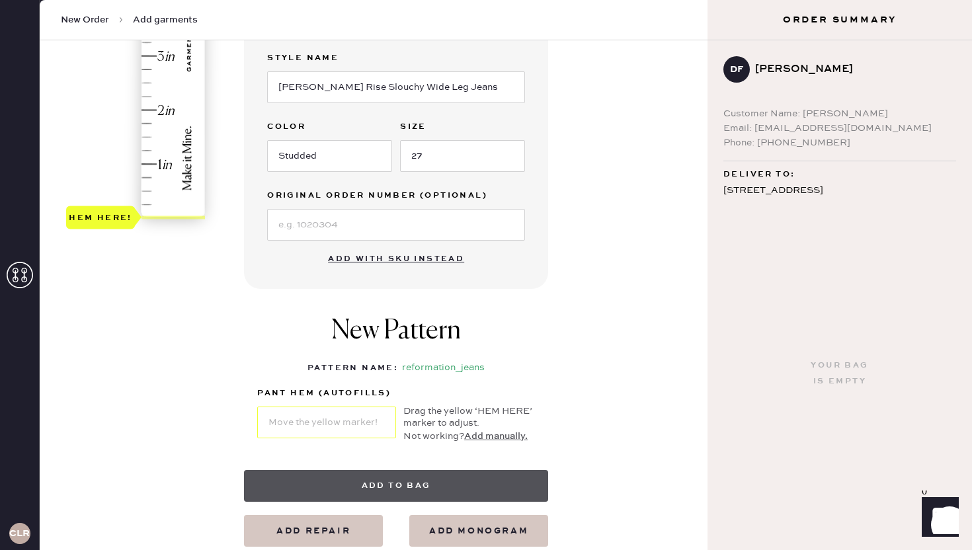
click at [354, 477] on button "Add to bag" at bounding box center [396, 486] width 304 height 32
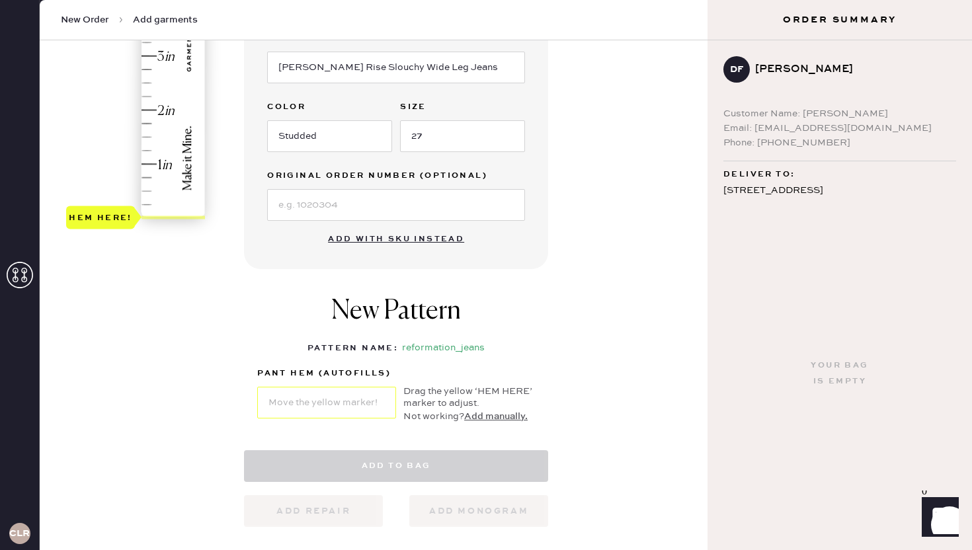
select select "2"
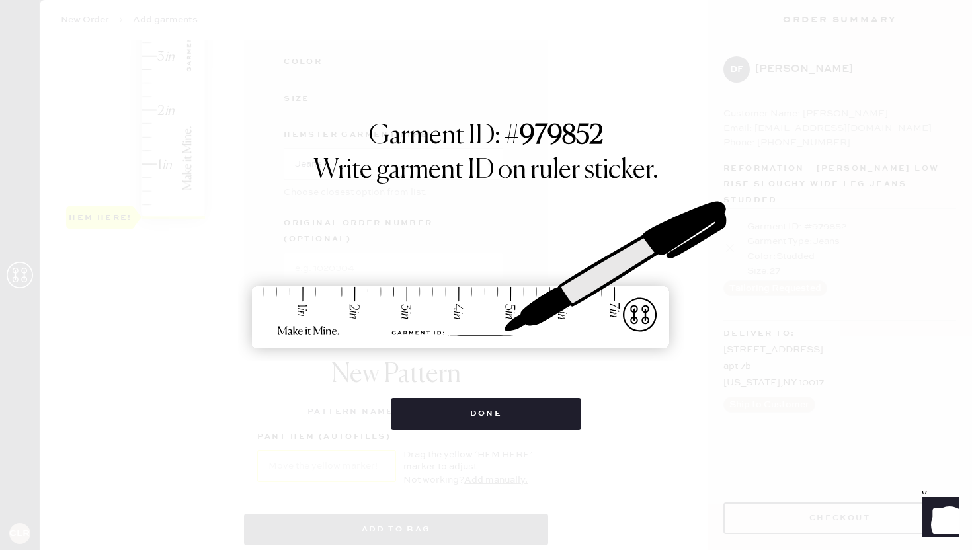
click at [490, 434] on div "Garment ID: # 979852 Write garment ID on ruler sticker. Done" at bounding box center [486, 275] width 972 height 550
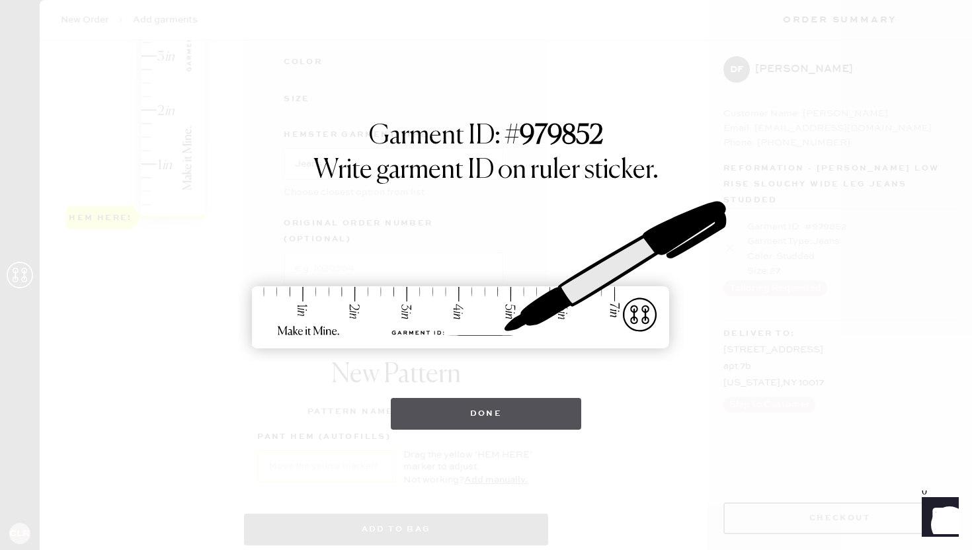
click at [478, 414] on button "Done" at bounding box center [486, 414] width 191 height 32
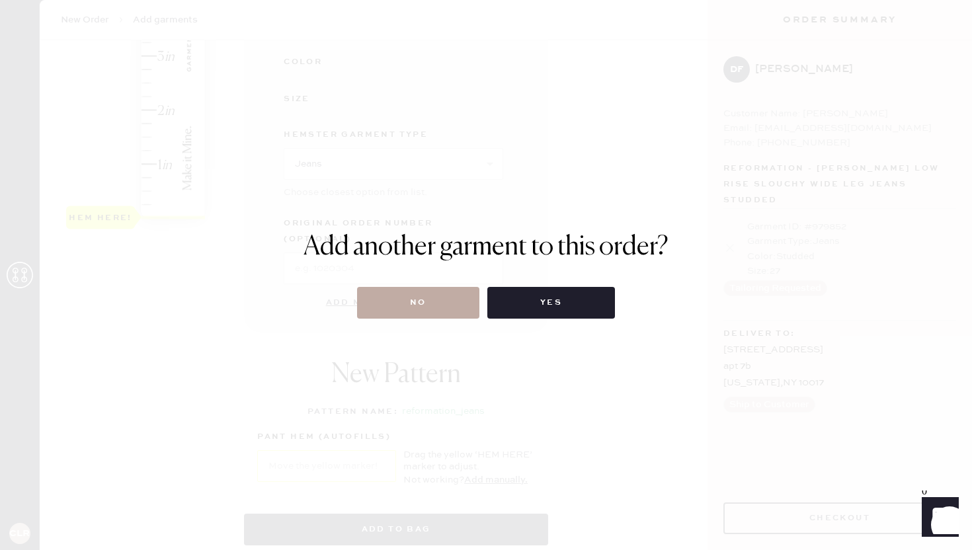
click at [380, 306] on button "No" at bounding box center [418, 303] width 122 height 32
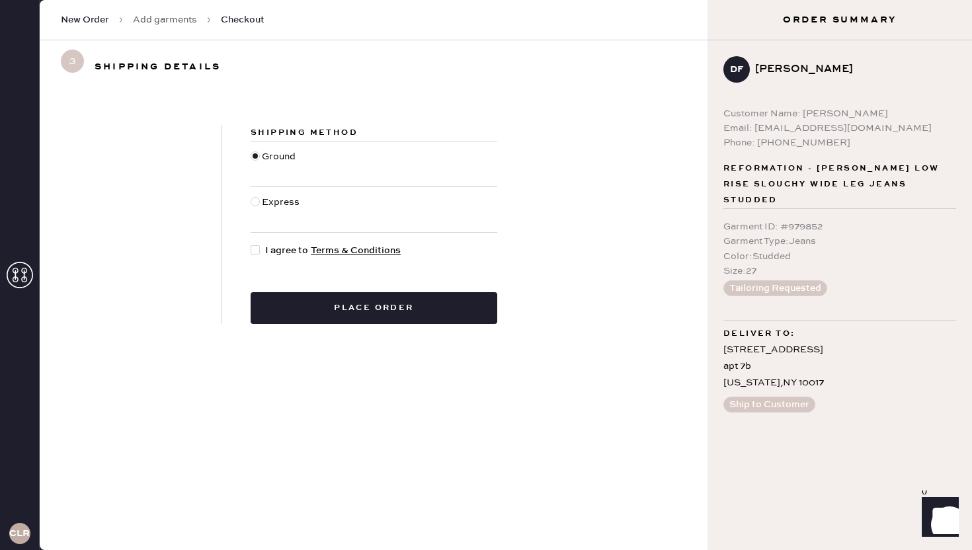
click at [255, 254] on div at bounding box center [255, 249] width 9 height 9
click at [251, 244] on input "I agree to Terms & Conditions" at bounding box center [251, 243] width 1 height 1
checkbox input "true"
click at [754, 220] on div "Garment ID : # 979852" at bounding box center [839, 227] width 233 height 15
click at [167, 26] on link "Add garments" at bounding box center [165, 19] width 64 height 13
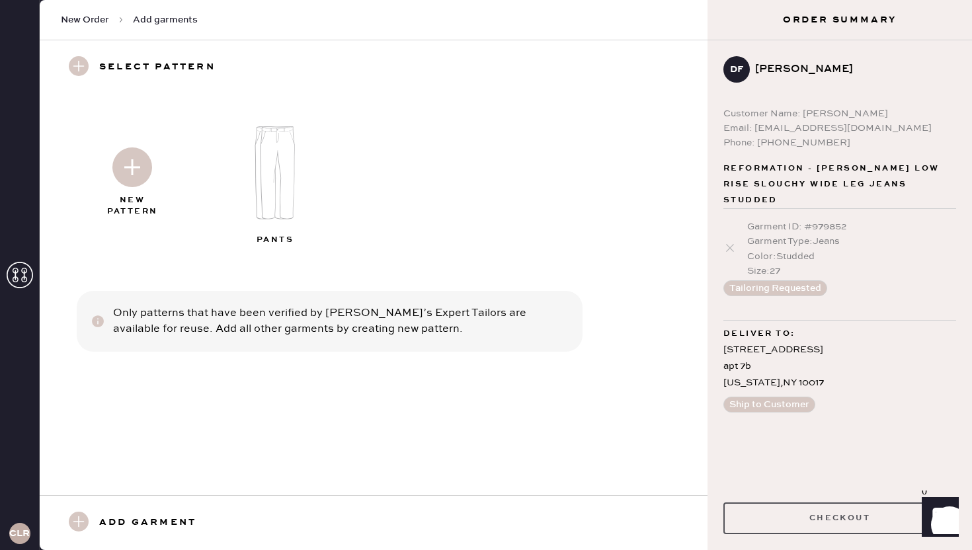
click at [775, 515] on button "Checkout" at bounding box center [839, 519] width 233 height 32
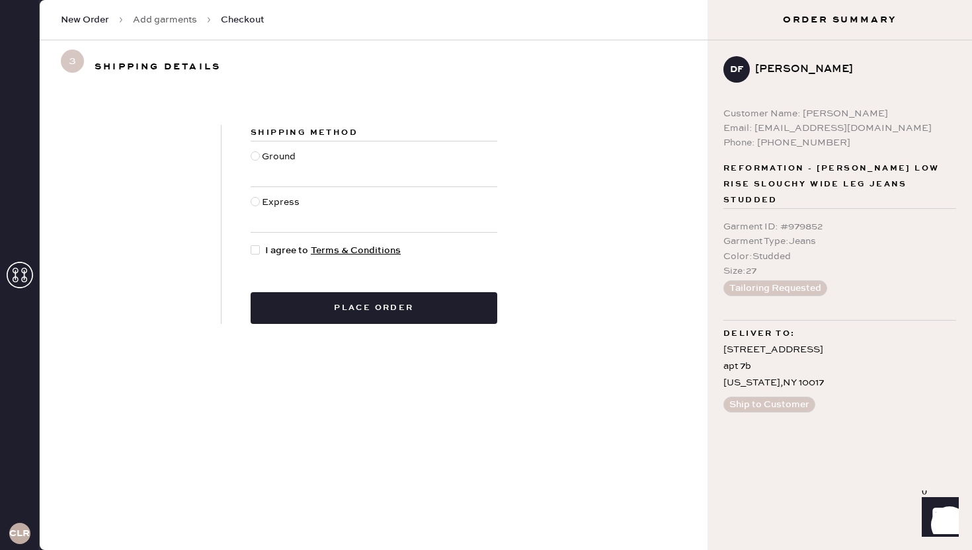
click at [257, 157] on div at bounding box center [255, 155] width 9 height 9
click at [251, 150] on input "Ground" at bounding box center [251, 149] width 1 height 1
radio input "true"
click at [255, 250] on div at bounding box center [255, 249] width 9 height 9
click at [251, 244] on input "I agree to Terms & Conditions" at bounding box center [251, 243] width 1 height 1
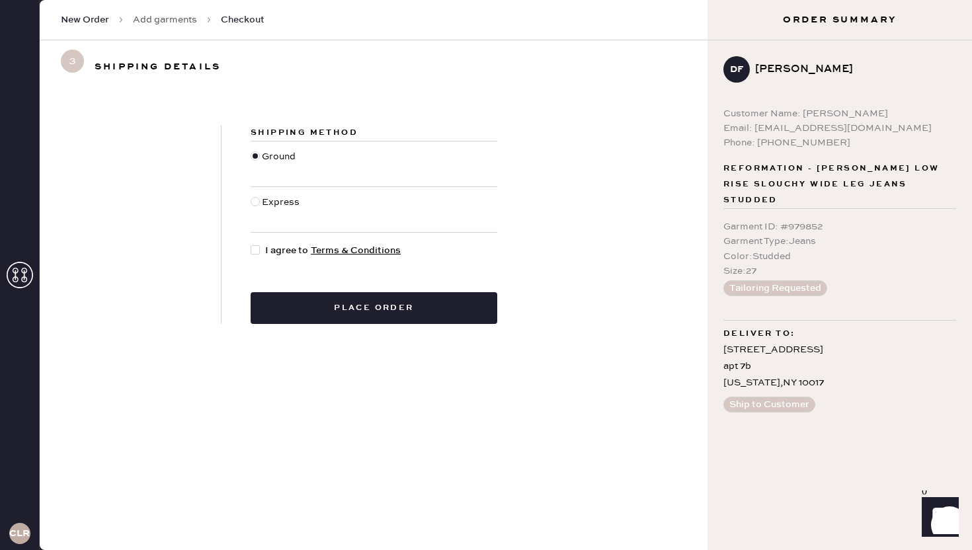
checkbox input "true"
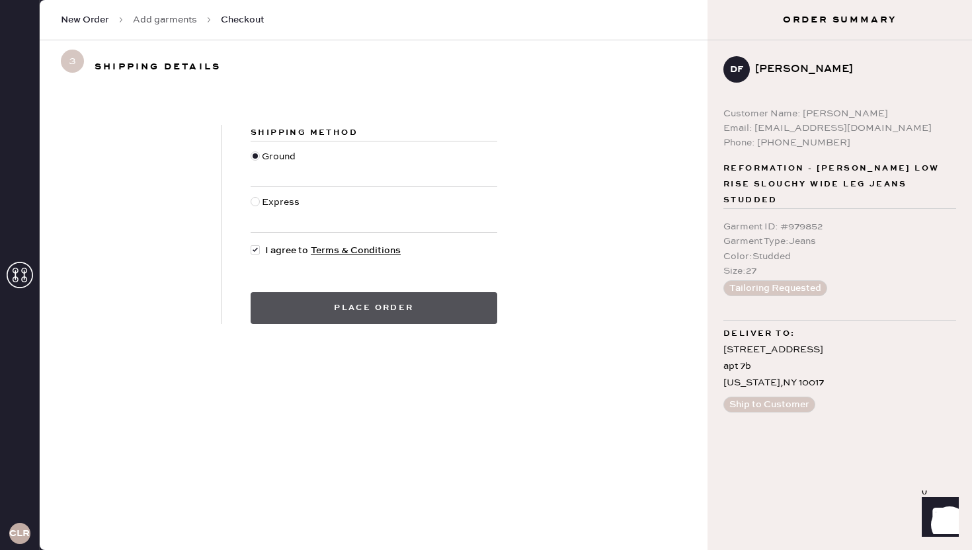
click at [343, 312] on button "Place order" at bounding box center [374, 308] width 247 height 32
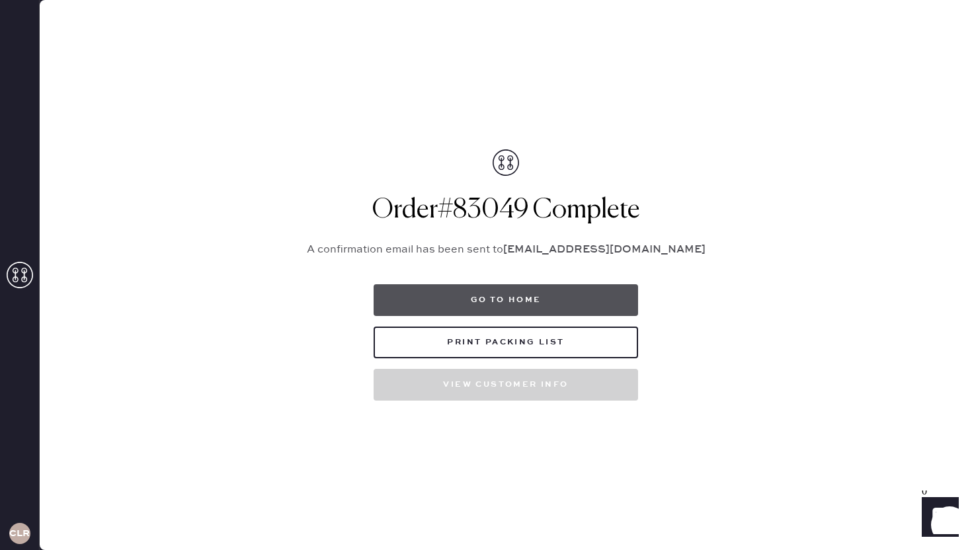
click at [507, 310] on button "Go to home" at bounding box center [506, 300] width 265 height 32
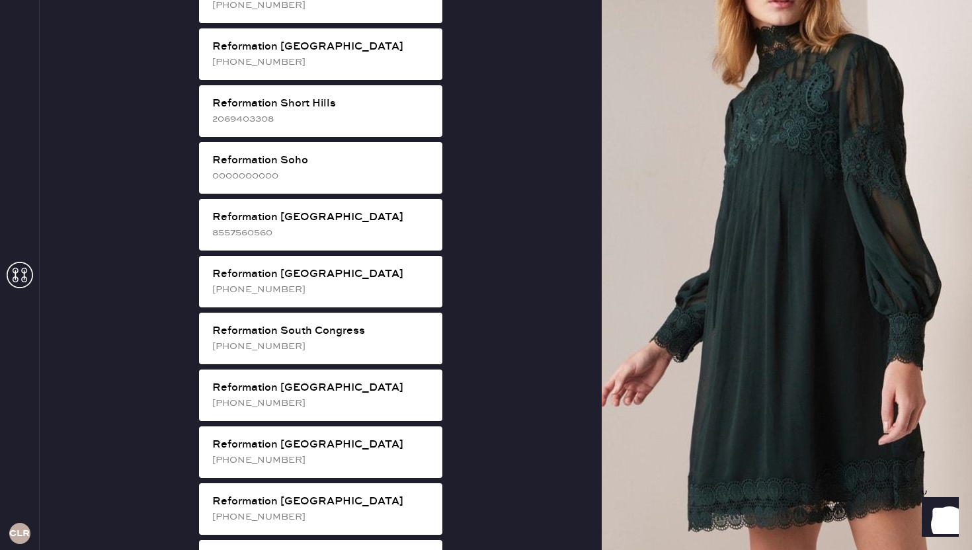
scroll to position [2363, 0]
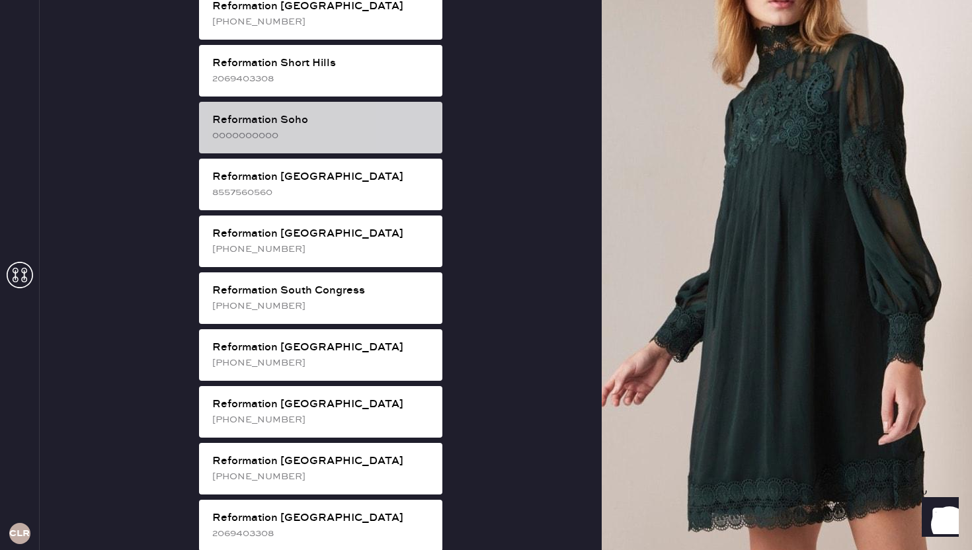
click at [315, 128] on div "0000000000" at bounding box center [322, 135] width 220 height 15
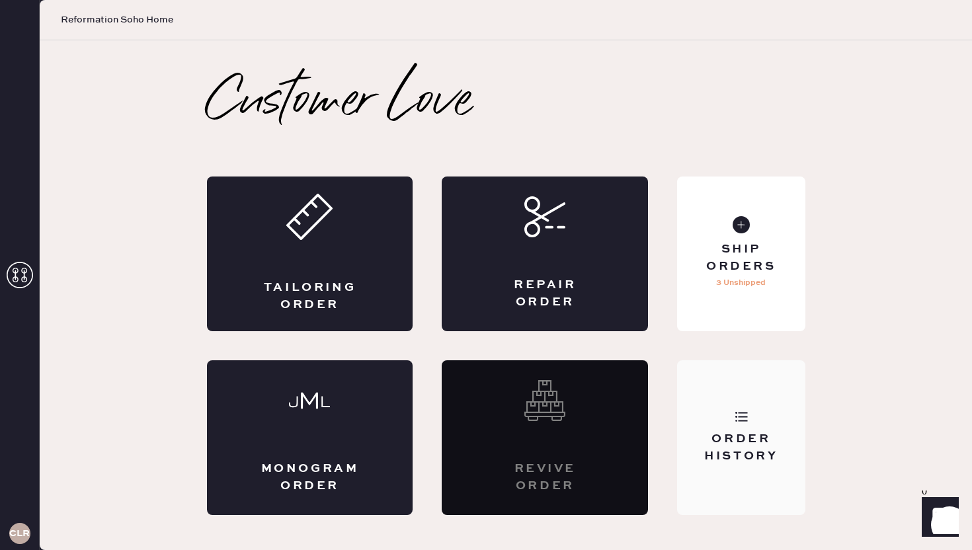
click at [748, 462] on div "Order History" at bounding box center [741, 447] width 106 height 33
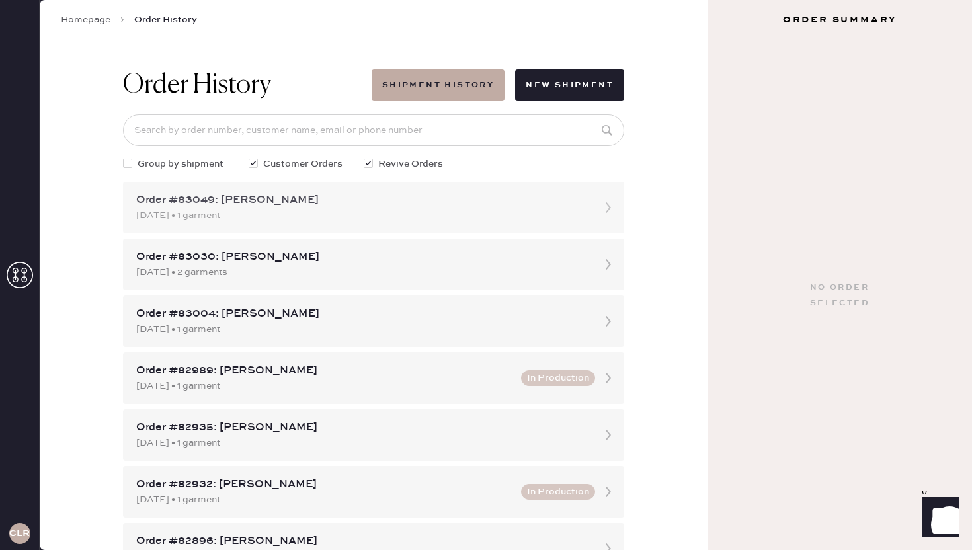
click at [210, 207] on div "Order #83049: [PERSON_NAME]" at bounding box center [361, 200] width 451 height 16
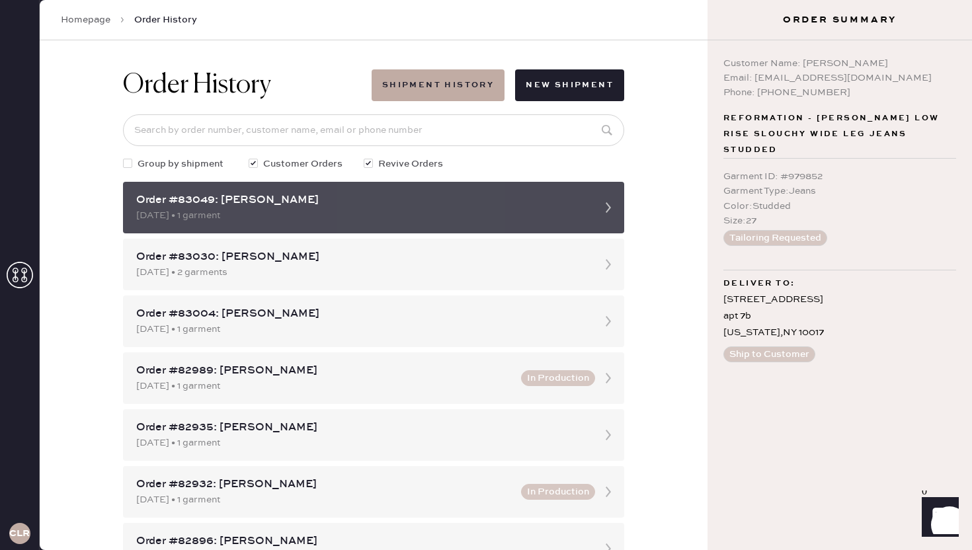
click at [599, 205] on icon at bounding box center [608, 207] width 26 height 26
click at [612, 209] on icon at bounding box center [608, 207] width 26 height 26
click at [608, 208] on icon at bounding box center [608, 207] width 26 height 26
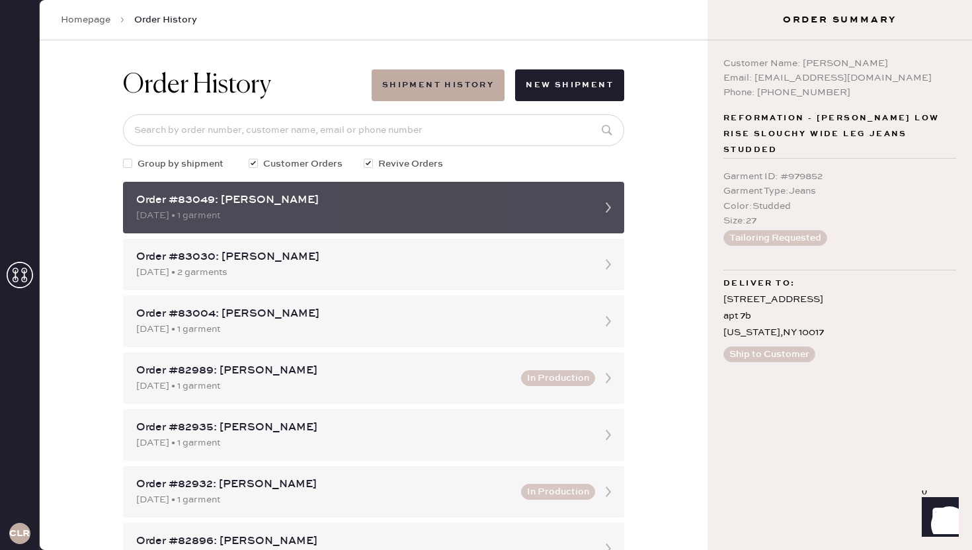
click at [608, 208] on icon at bounding box center [608, 207] width 26 height 26
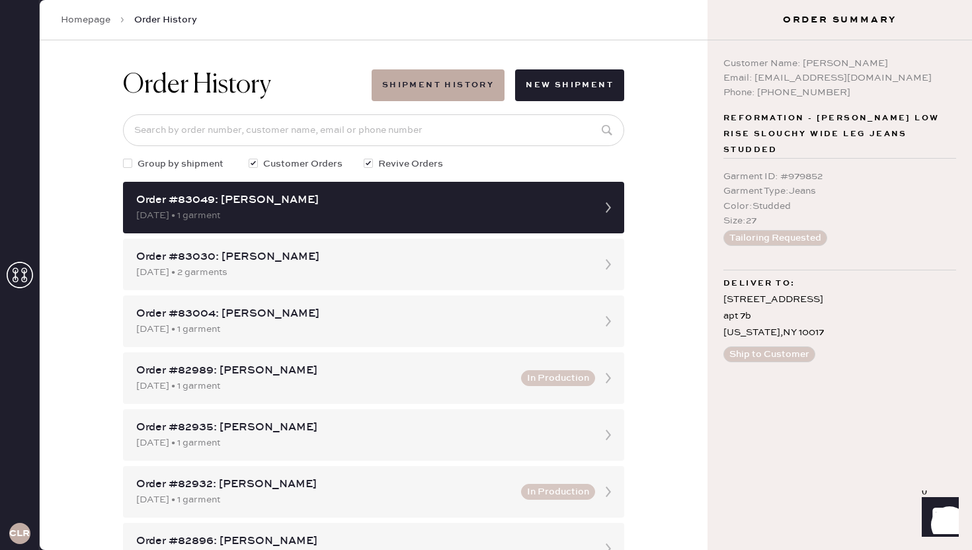
click at [784, 310] on div "[STREET_ADDRESS][US_STATE]" at bounding box center [839, 317] width 233 height 50
